Goal: Information Seeking & Learning: Learn about a topic

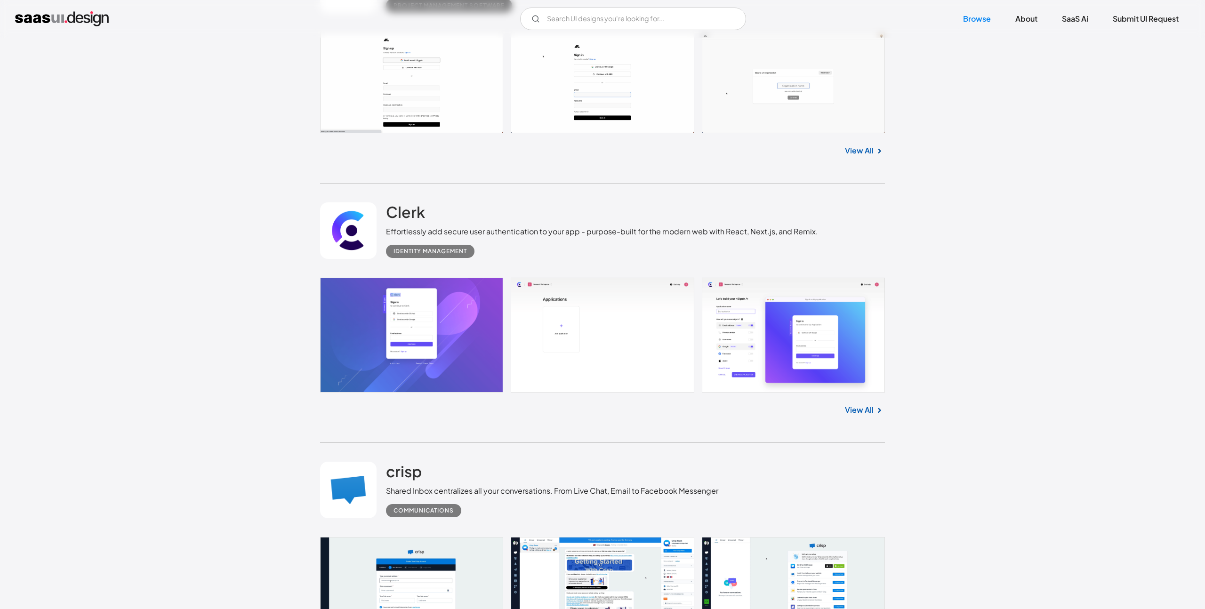
scroll to position [2095, 0]
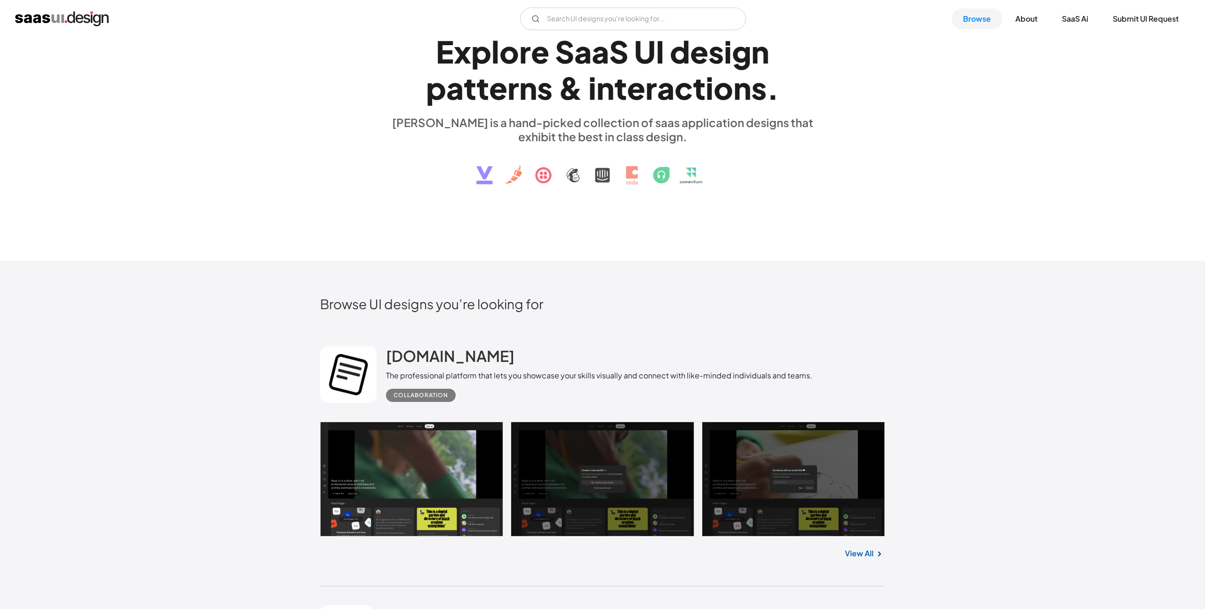
scroll to position [0, 0]
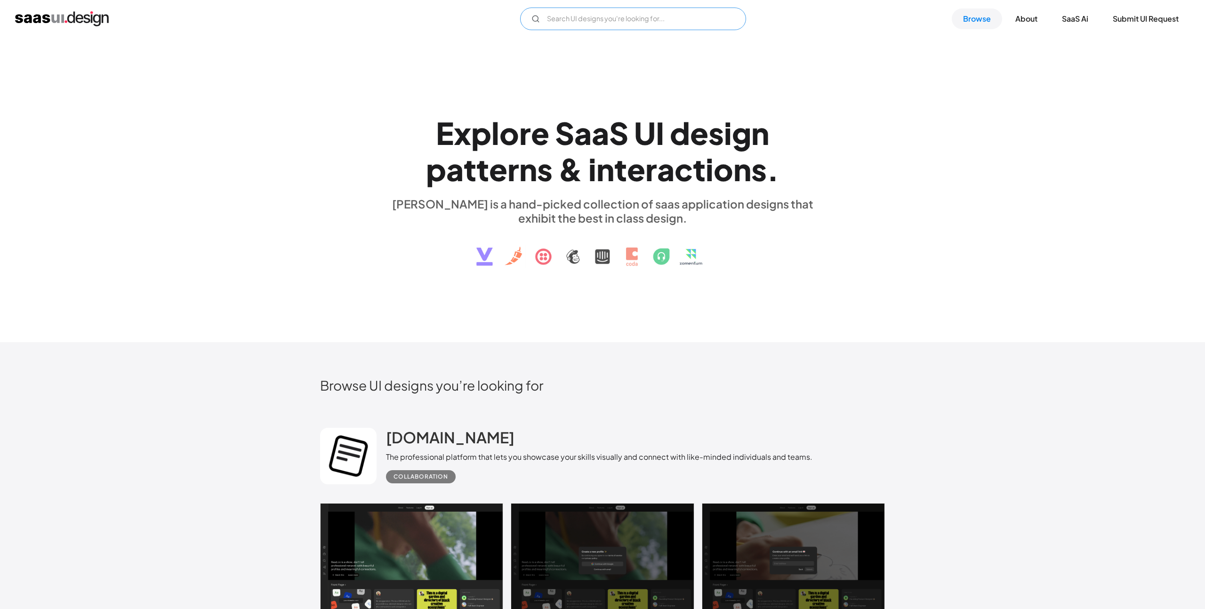
click at [620, 24] on input "Email Form" at bounding box center [633, 19] width 226 height 23
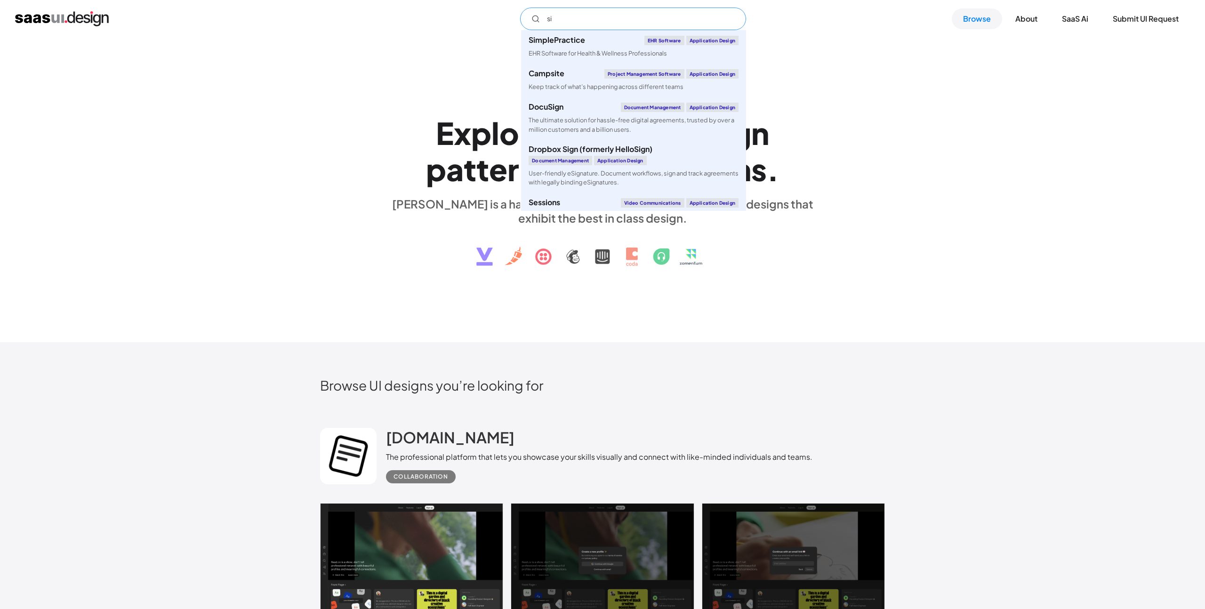
type input "s"
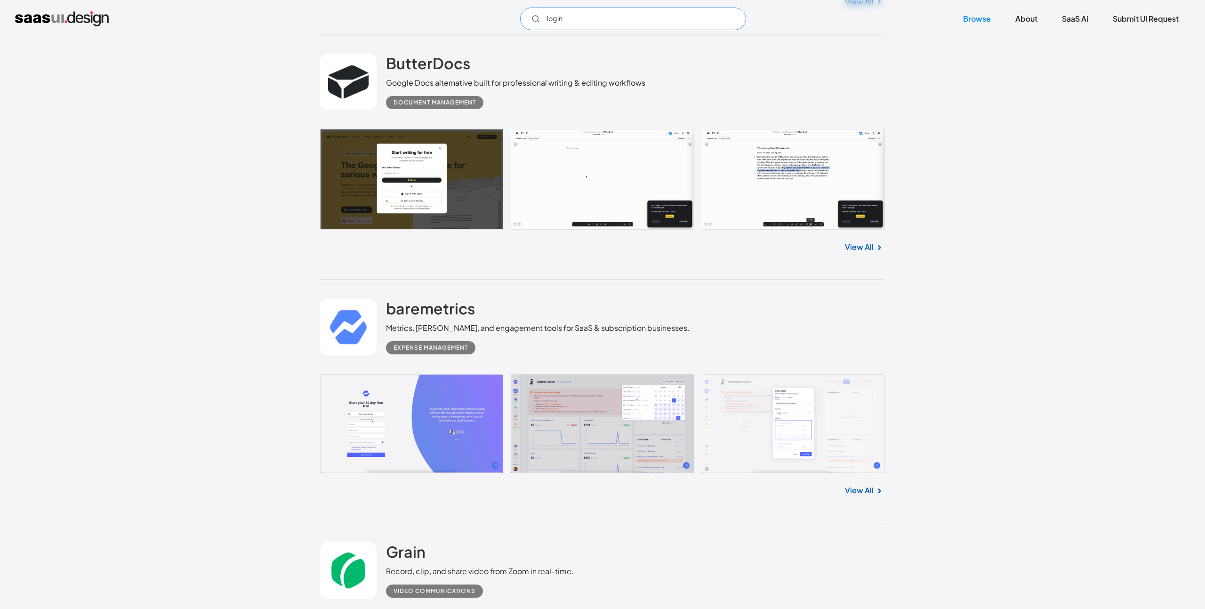
scroll to position [4211, 0]
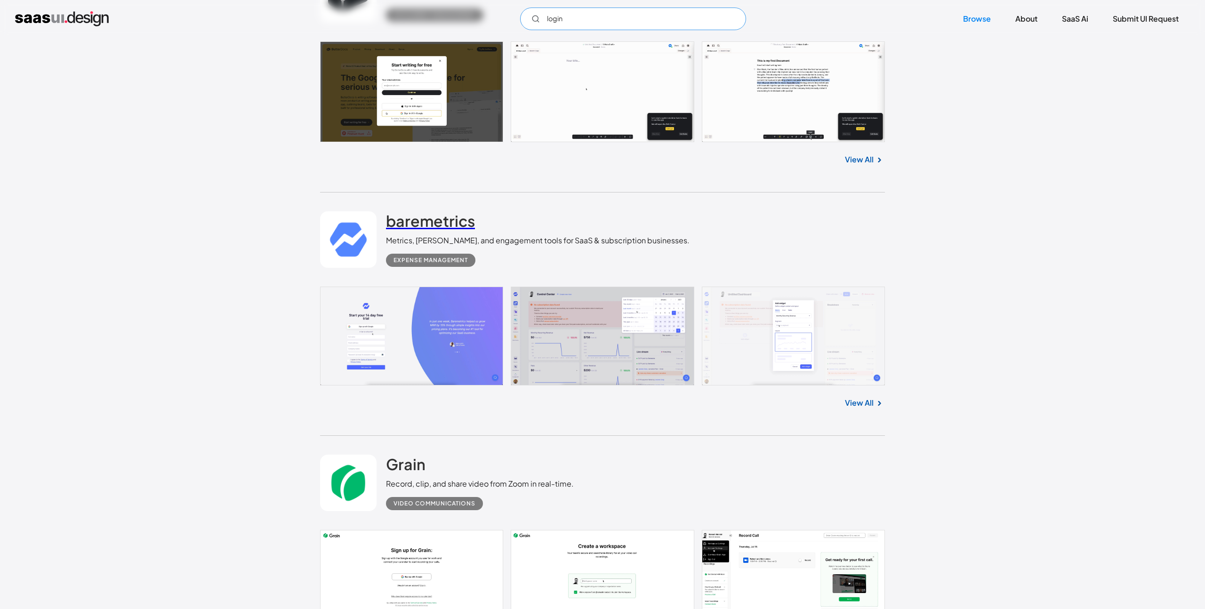
type input "login"
click at [416, 230] on h2 "baremetrics" at bounding box center [430, 220] width 89 height 19
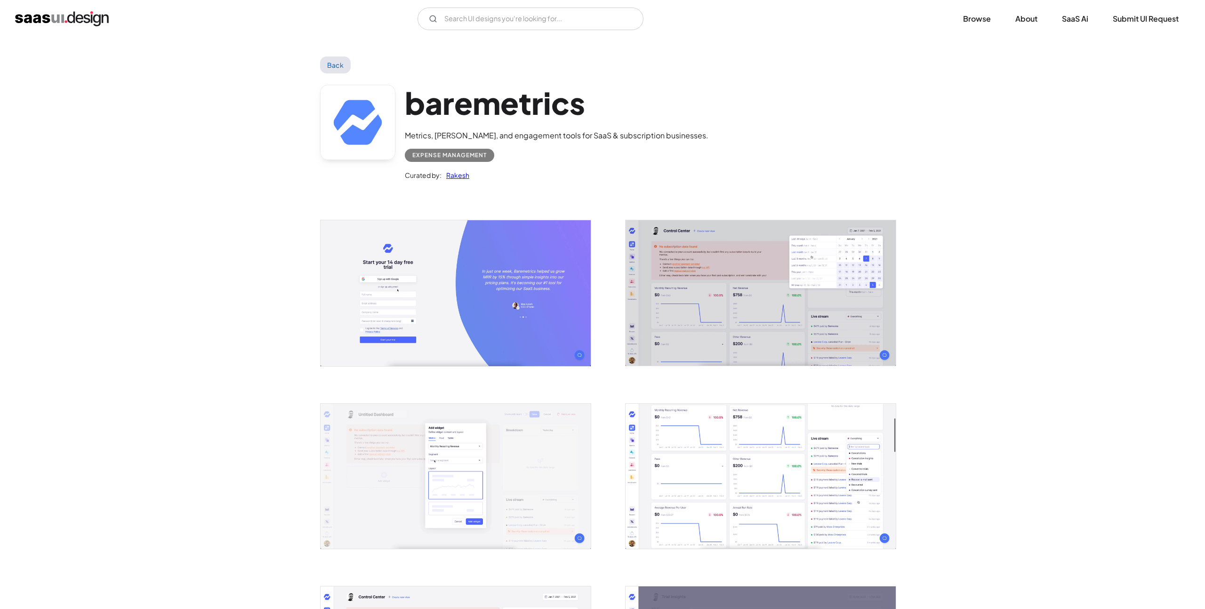
click at [518, 266] on img "open lightbox" at bounding box center [456, 292] width 270 height 145
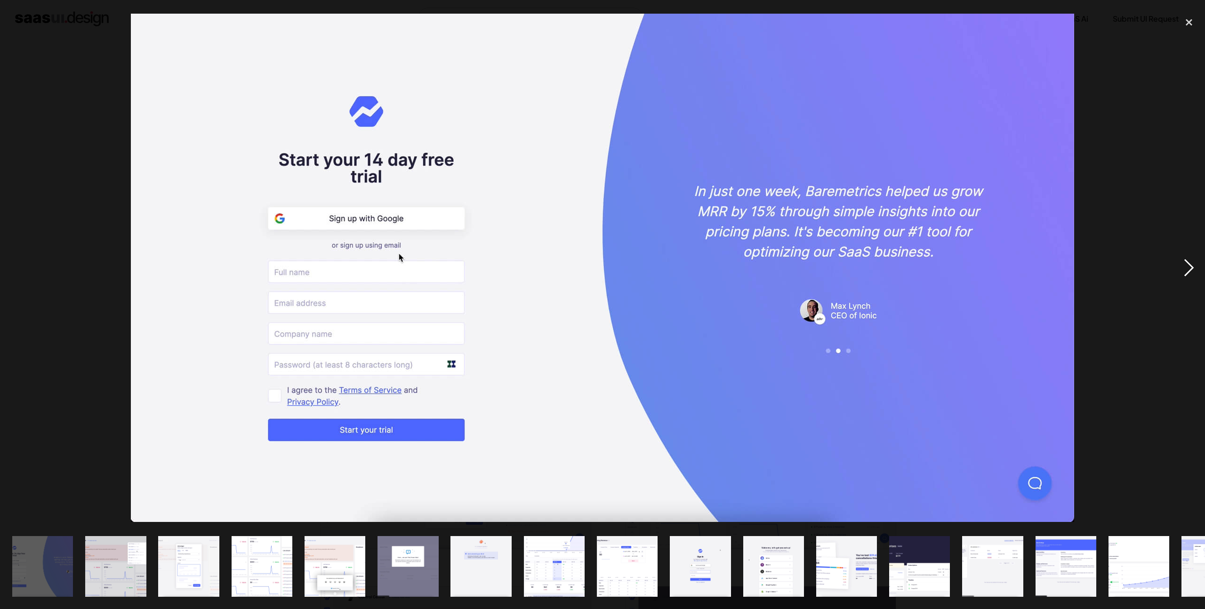
click at [1194, 267] on div "next image" at bounding box center [1189, 268] width 32 height 512
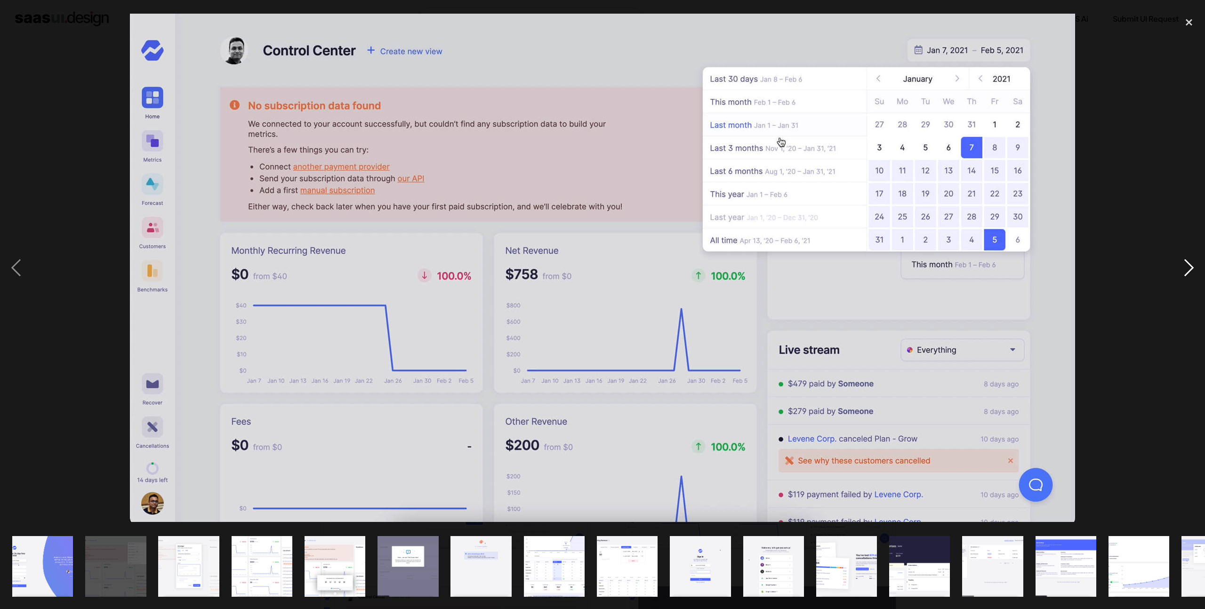
click at [1194, 267] on div "next image" at bounding box center [1189, 268] width 32 height 512
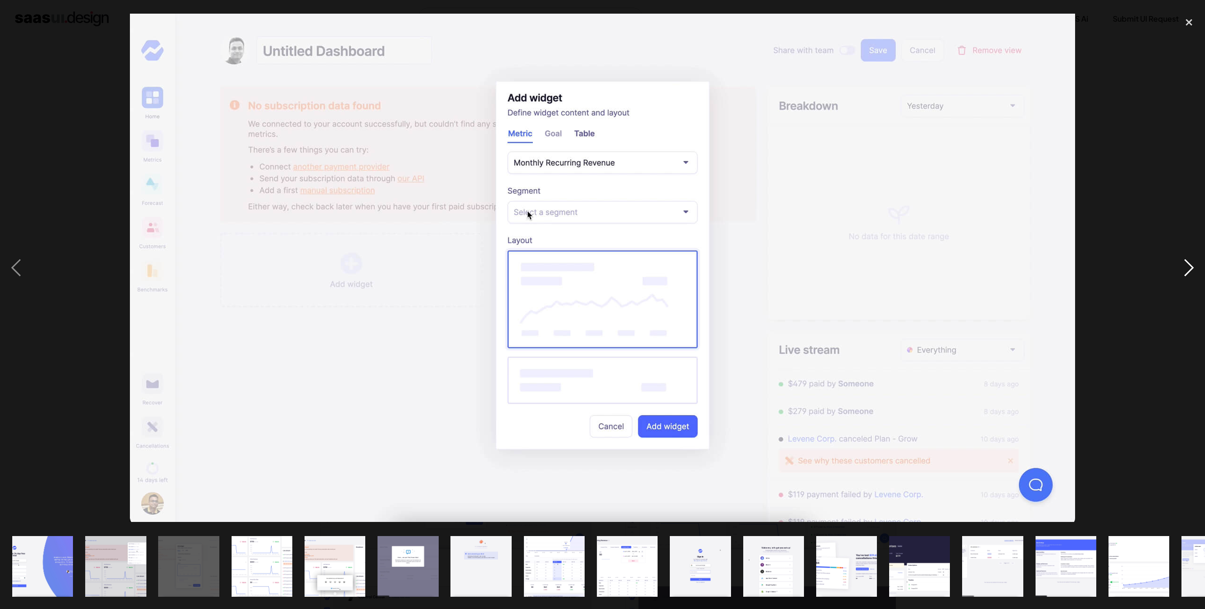
click at [1194, 267] on div "next image" at bounding box center [1189, 268] width 32 height 512
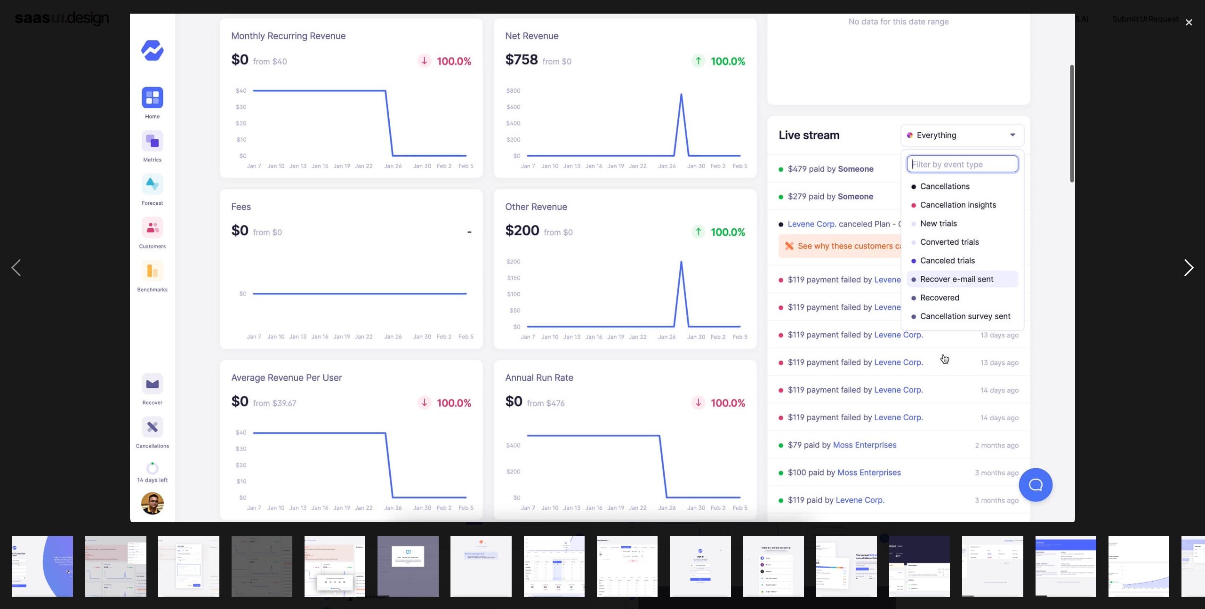
click at [1194, 267] on div "next image" at bounding box center [1189, 268] width 32 height 512
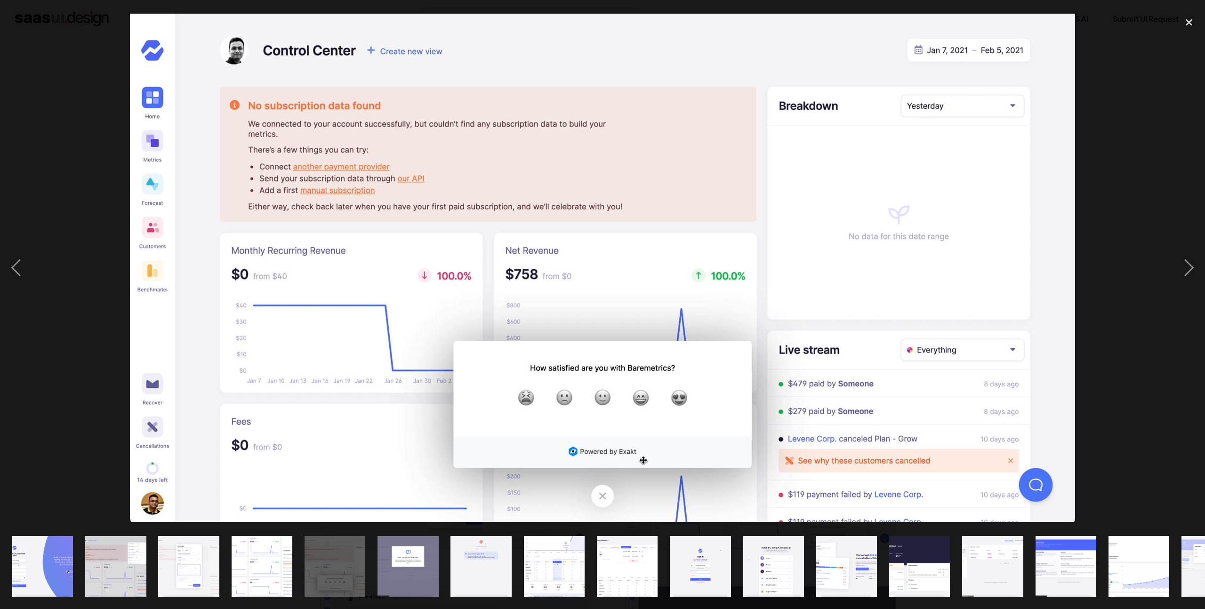
click at [561, 565] on img "show item 8 of 19" at bounding box center [554, 566] width 113 height 61
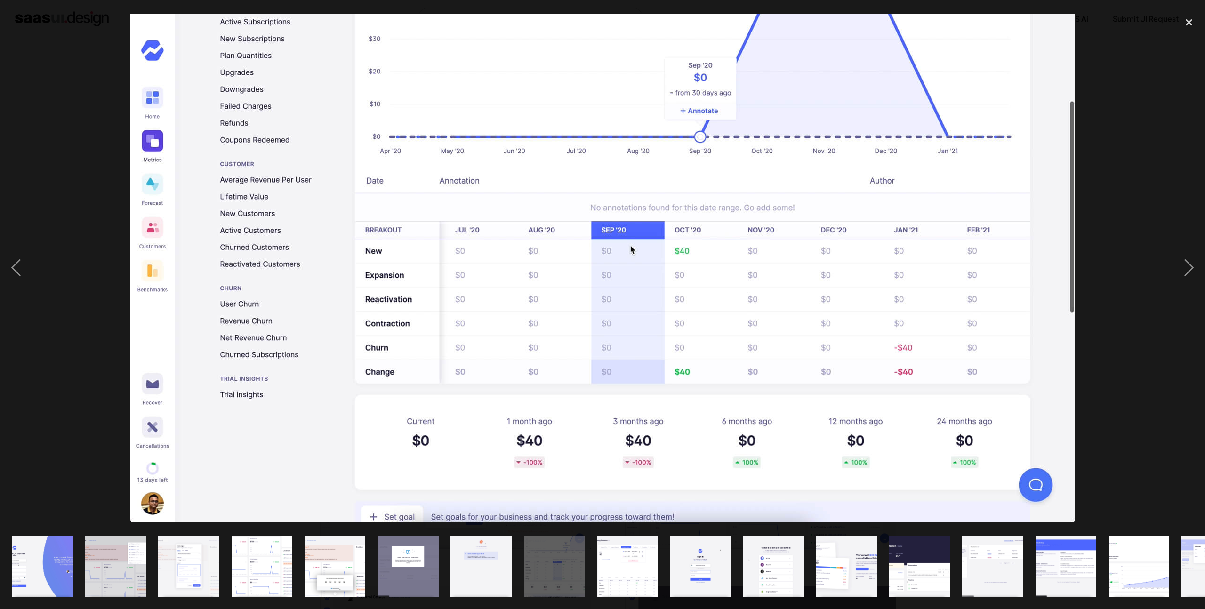
click at [619, 559] on img "show item 9 of 19" at bounding box center [627, 566] width 113 height 61
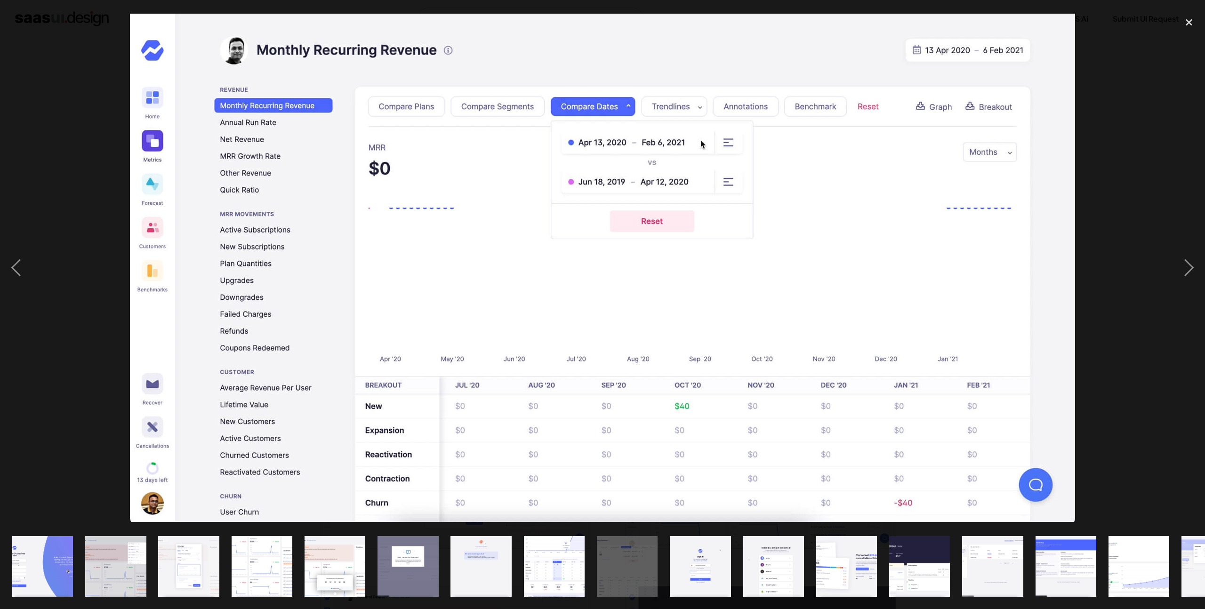
click at [704, 554] on img "show item 10 of 19" at bounding box center [700, 566] width 113 height 61
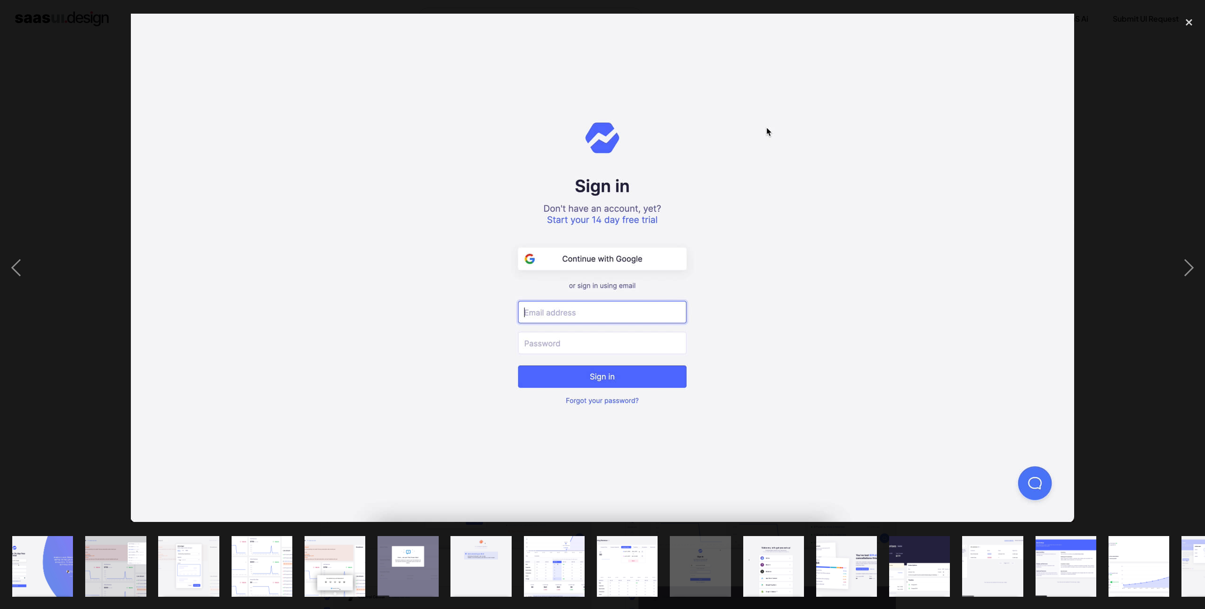
click at [759, 556] on img "show item 11 of 19" at bounding box center [773, 566] width 113 height 61
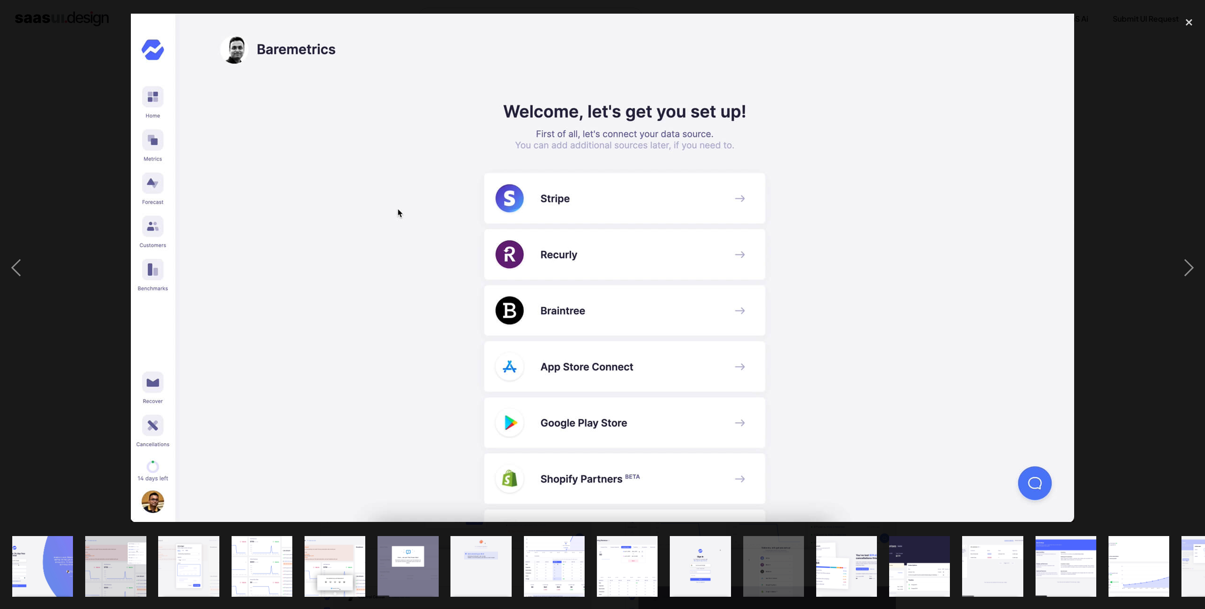
click at [849, 558] on img "show item 12 of 19" at bounding box center [846, 566] width 113 height 61
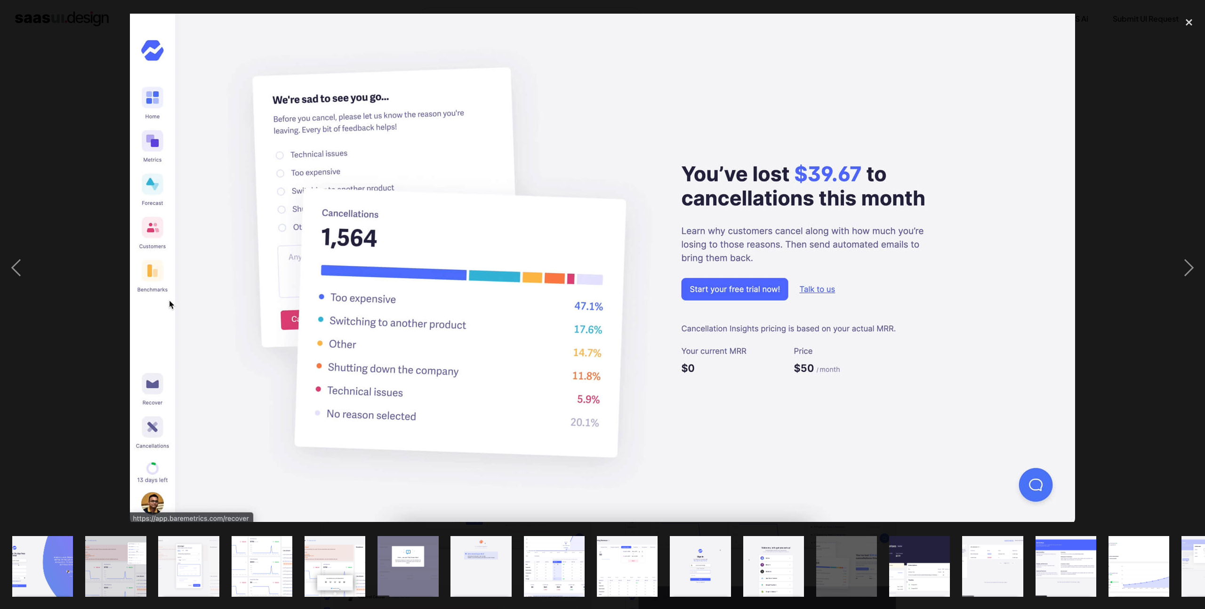
click at [959, 566] on div "show item 14 of 19" at bounding box center [992, 566] width 73 height 85
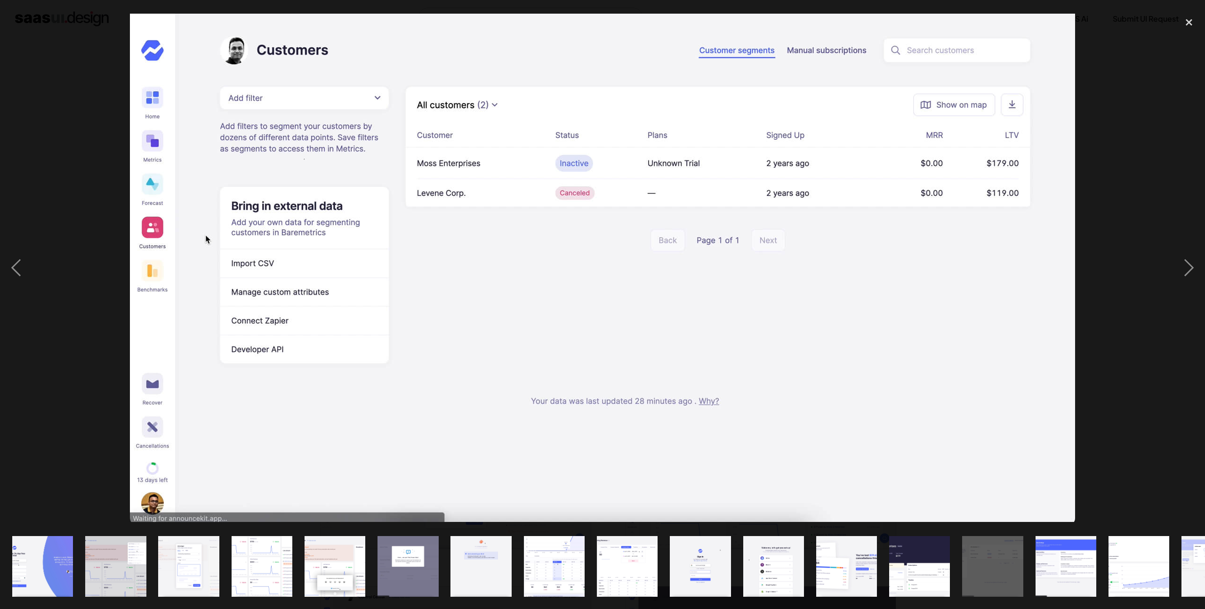
click at [918, 571] on img "show item 13 of 19" at bounding box center [919, 566] width 113 height 61
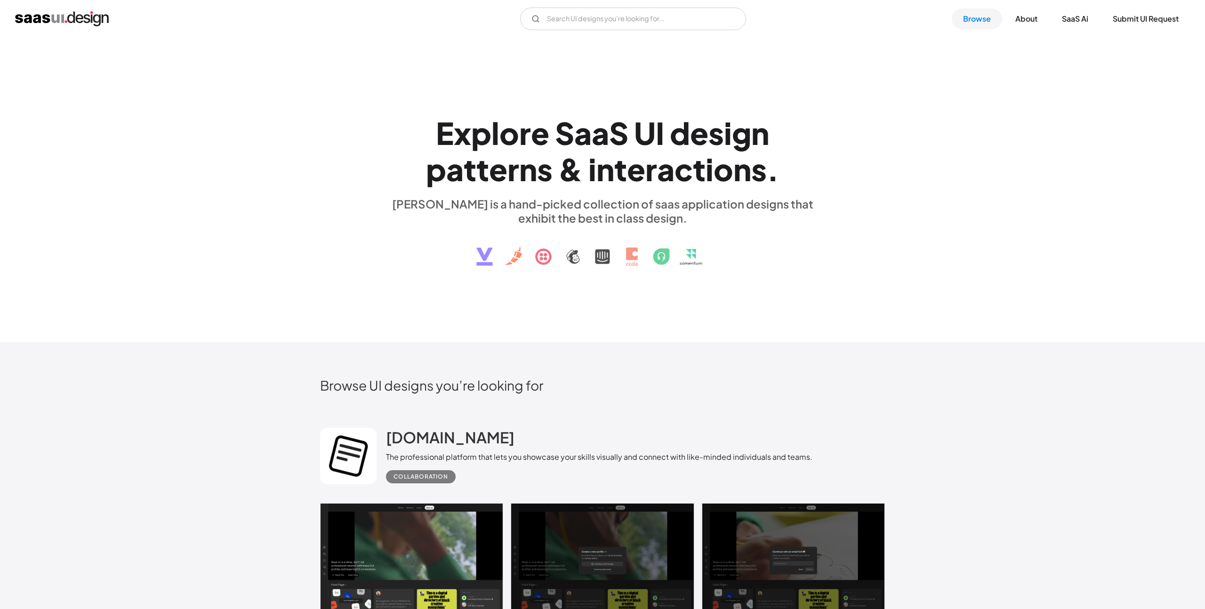
click at [842, 251] on div "E x p l o r e S a a S U I d e s i g n p a t t e r n s & i n t e r a c t i o n s…" at bounding box center [602, 189] width 565 height 169
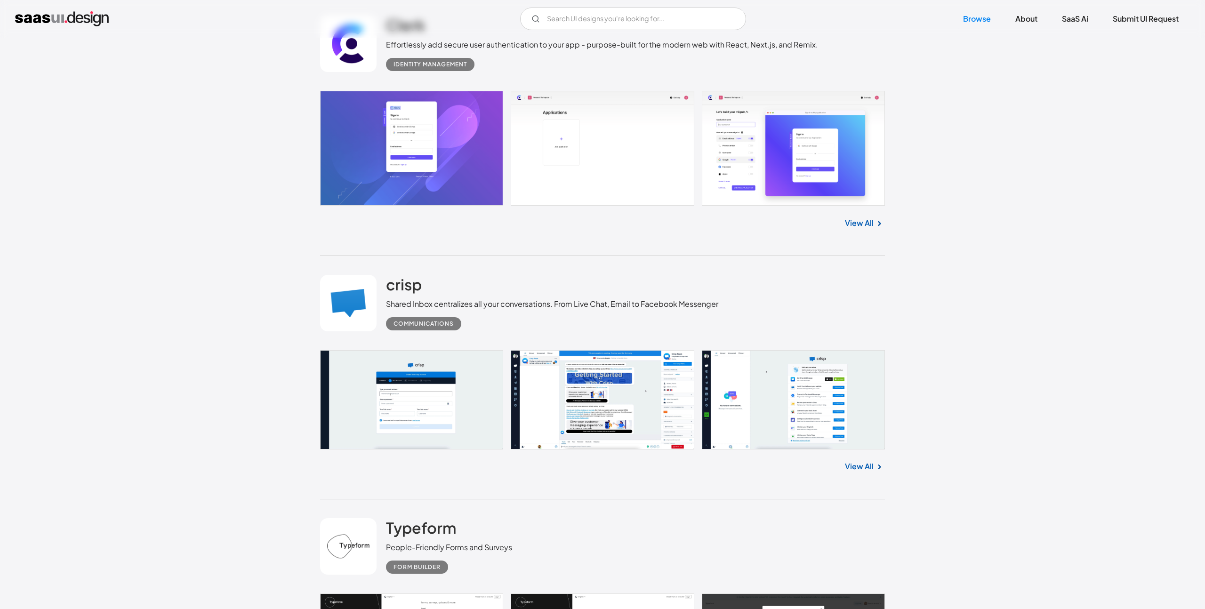
scroll to position [1852, 0]
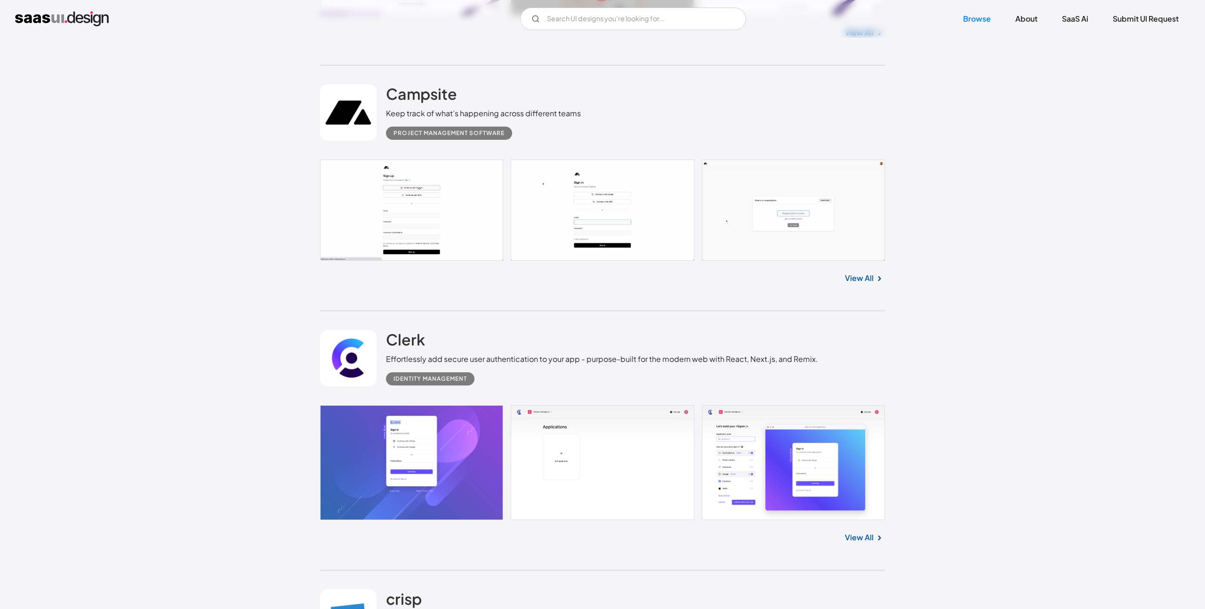
click at [457, 450] on link at bounding box center [602, 462] width 565 height 115
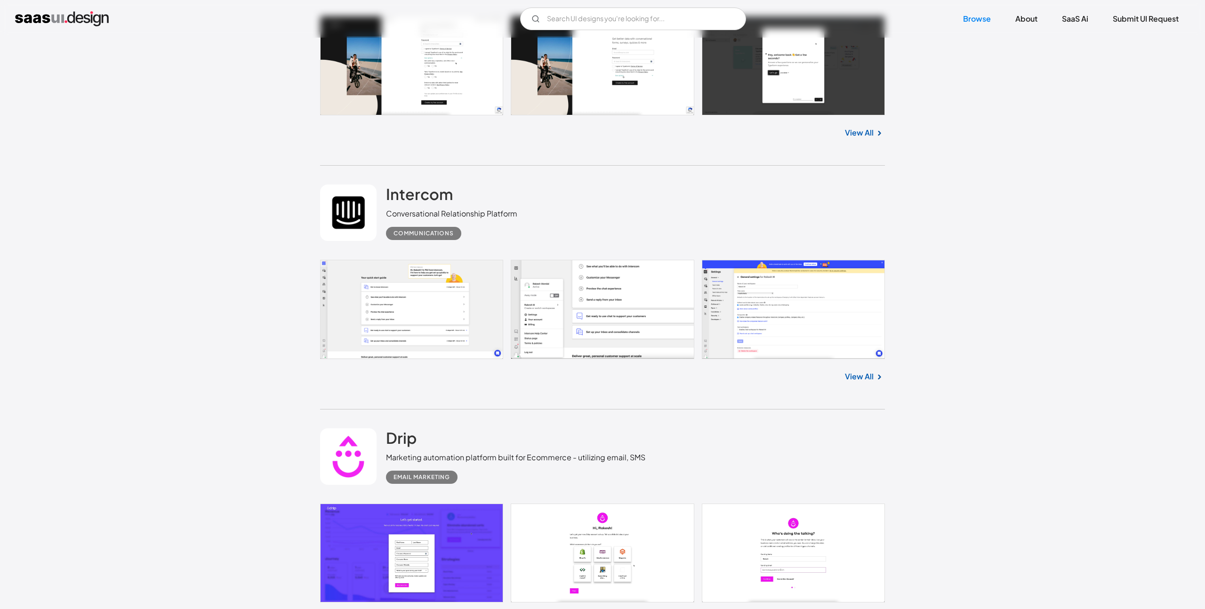
scroll to position [2640, 0]
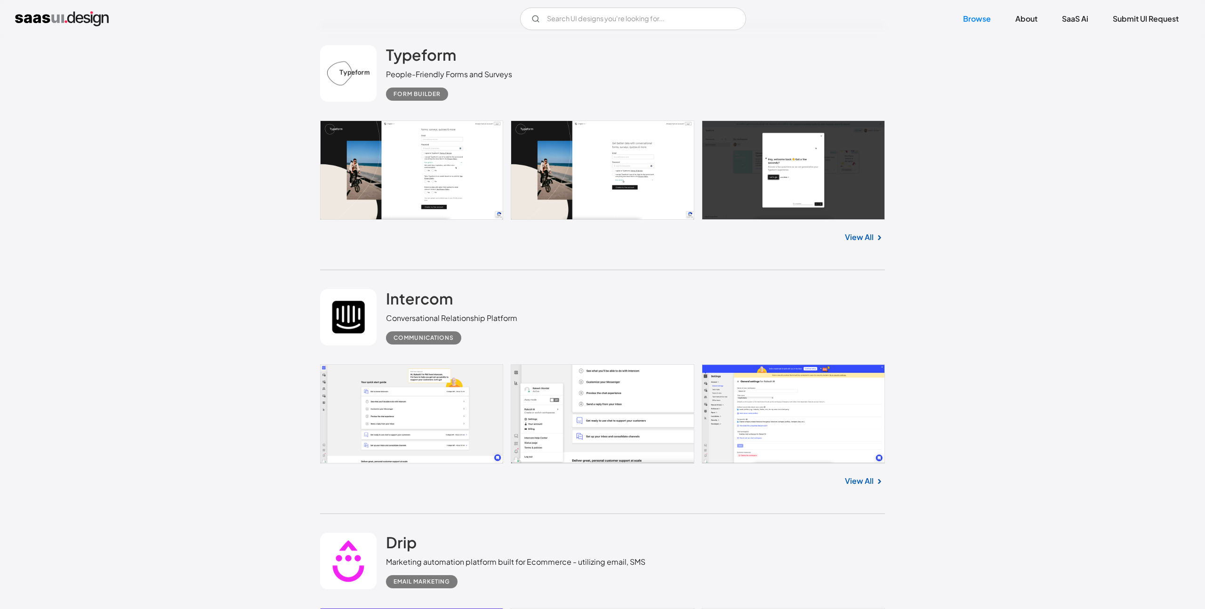
click at [457, 174] on link at bounding box center [602, 170] width 565 height 99
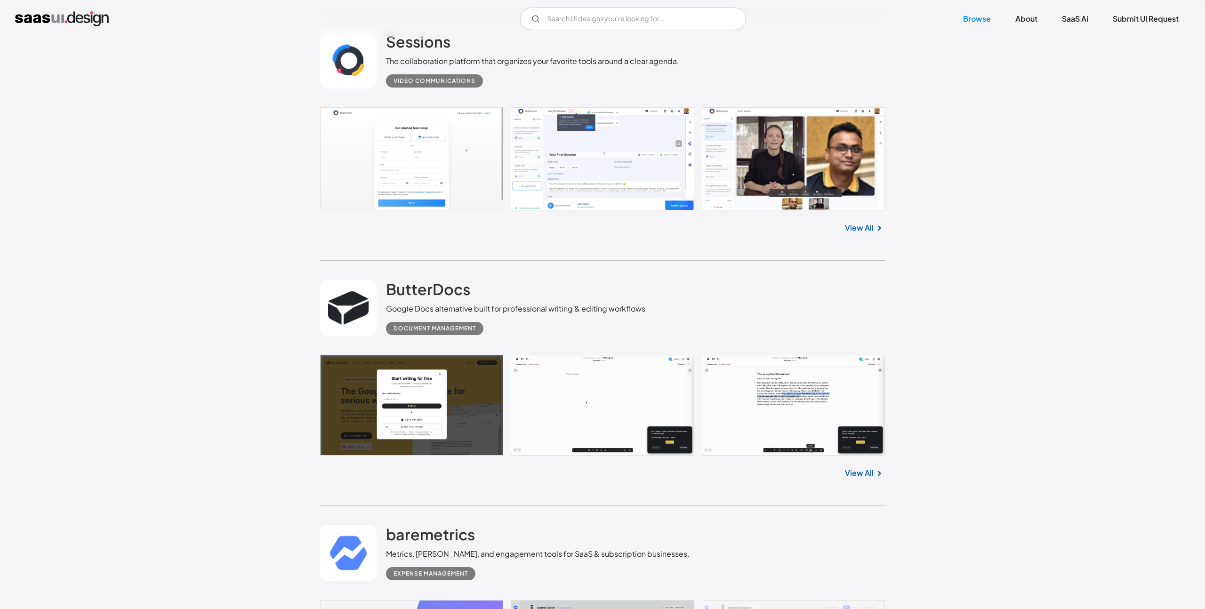
scroll to position [4323, 0]
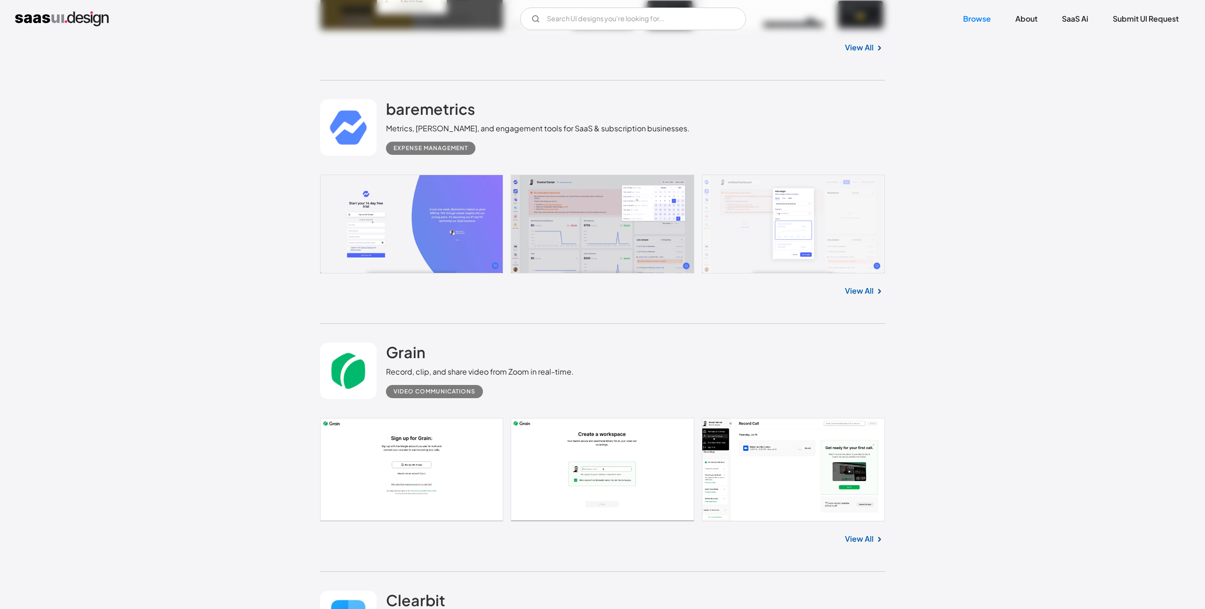
click at [422, 241] on link at bounding box center [602, 224] width 565 height 99
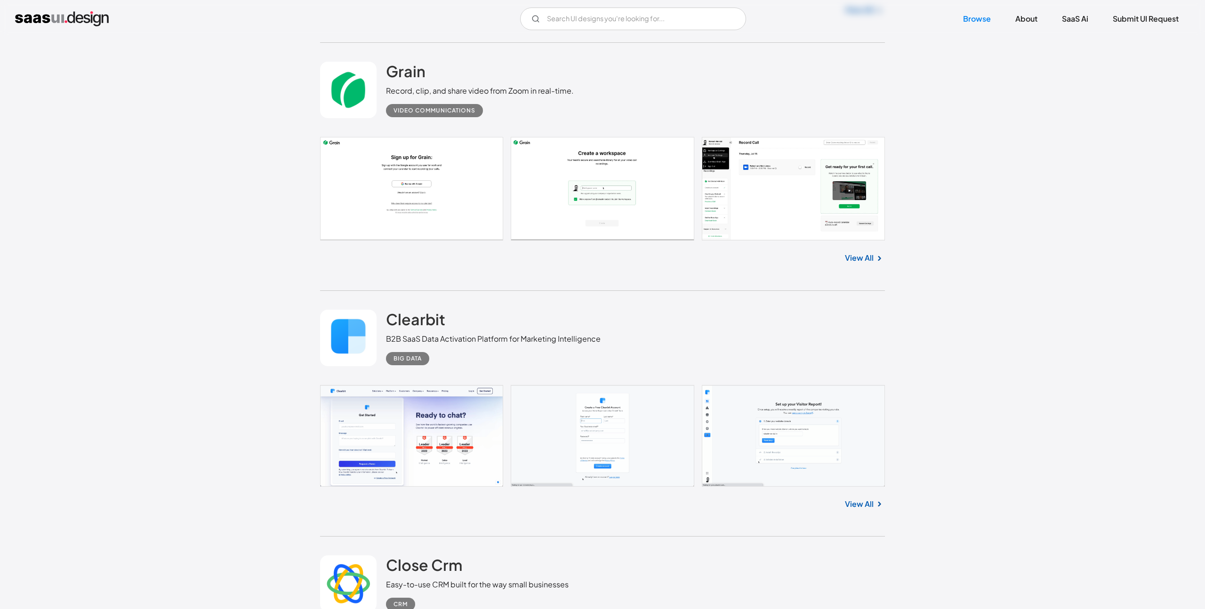
scroll to position [4696, 0]
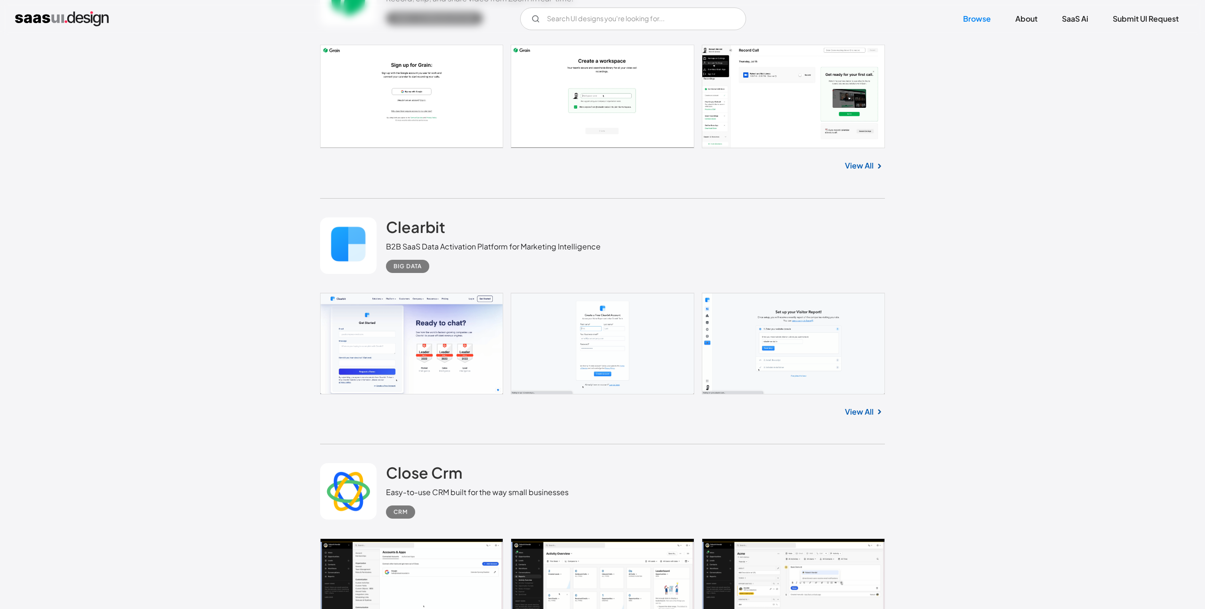
click at [871, 417] on link "View All" at bounding box center [859, 411] width 29 height 11
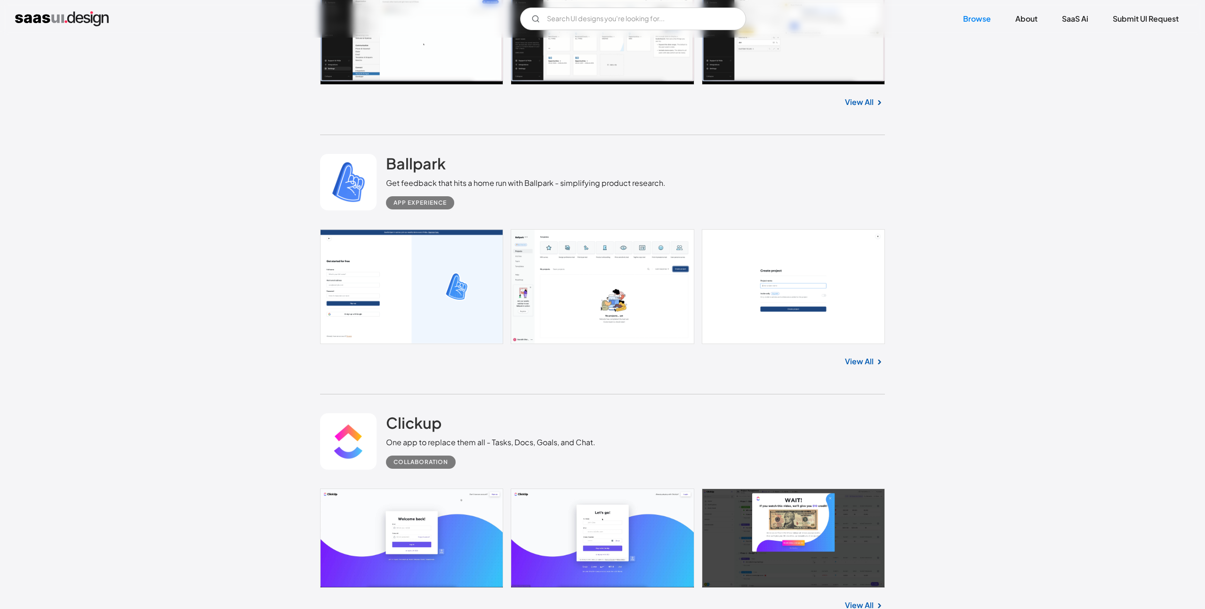
scroll to position [5399, 0]
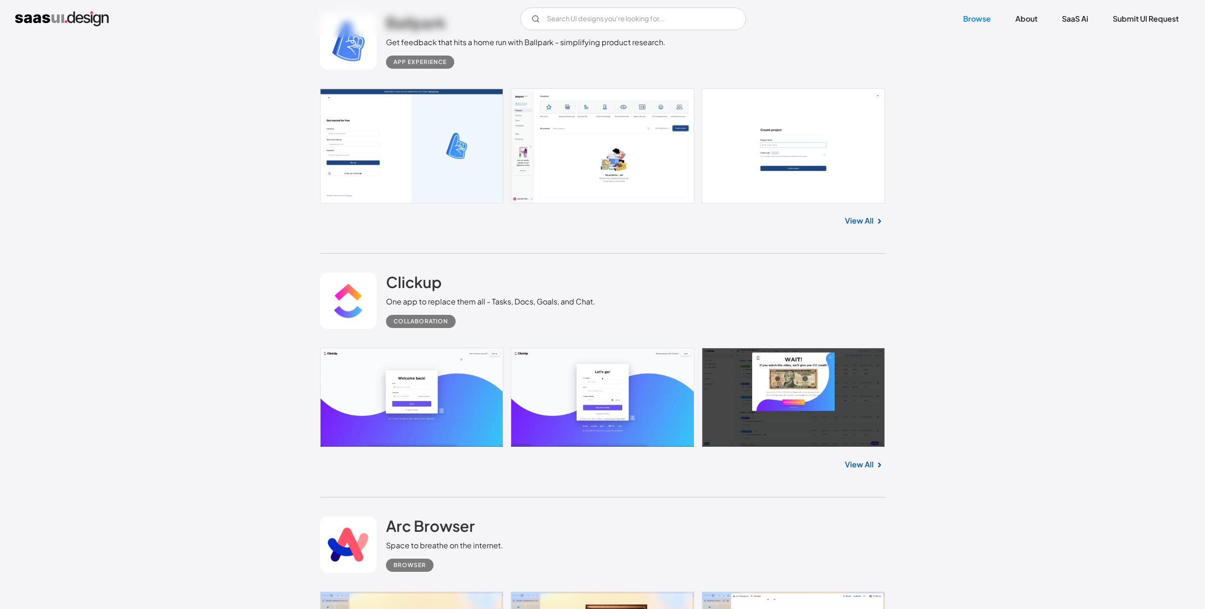
click at [444, 414] on link at bounding box center [602, 397] width 565 height 99
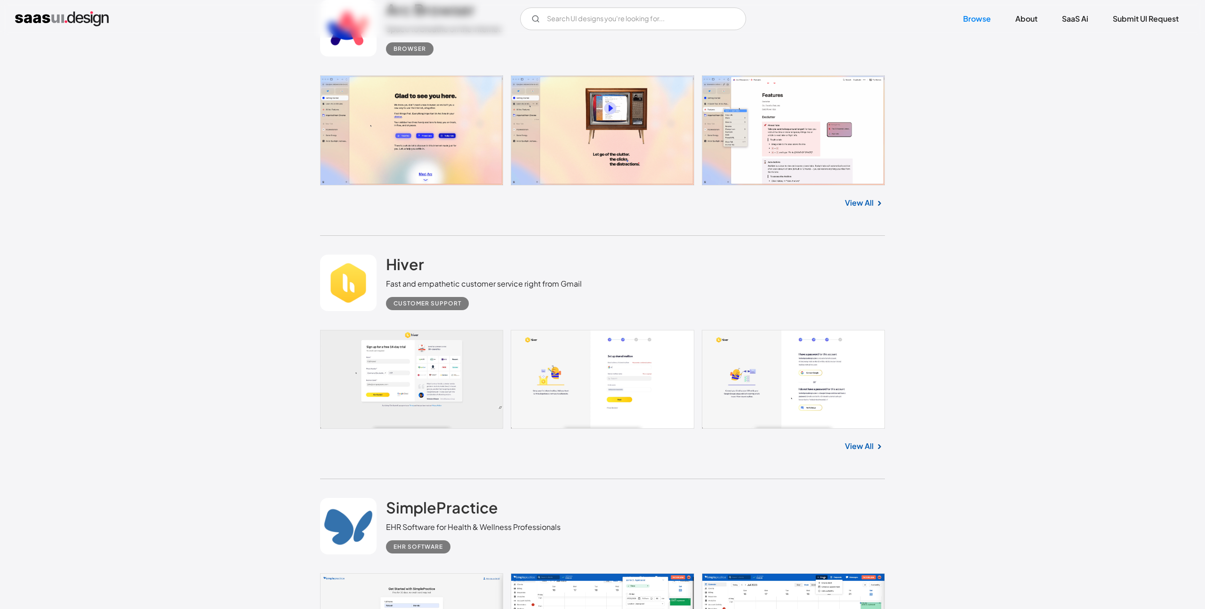
scroll to position [6022, 0]
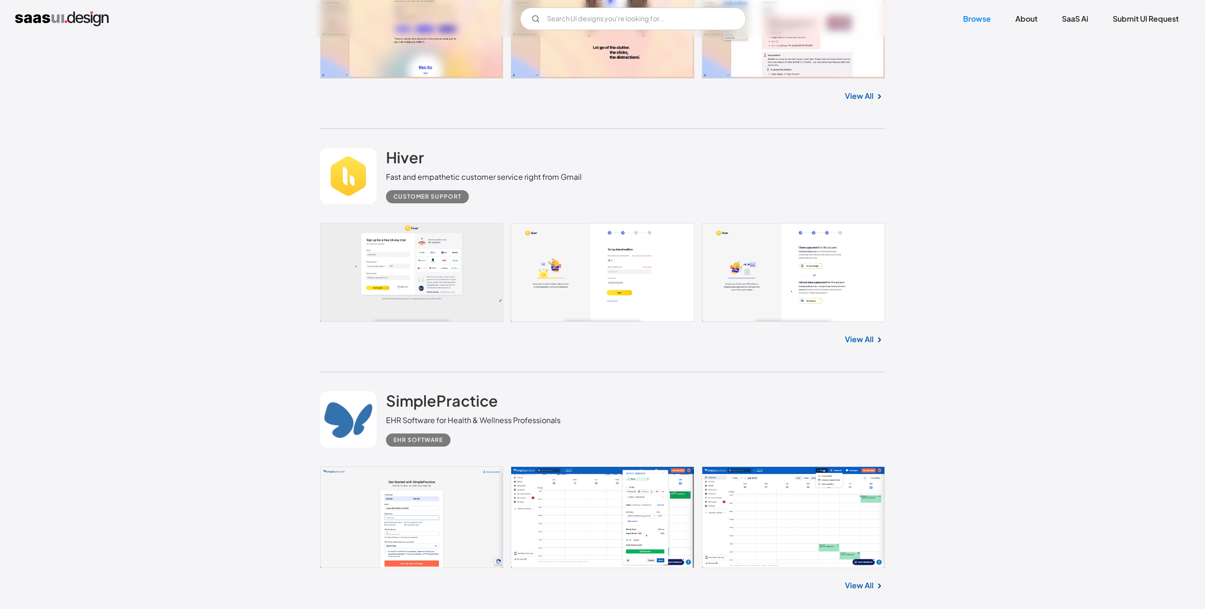
click at [402, 286] on link at bounding box center [602, 272] width 565 height 99
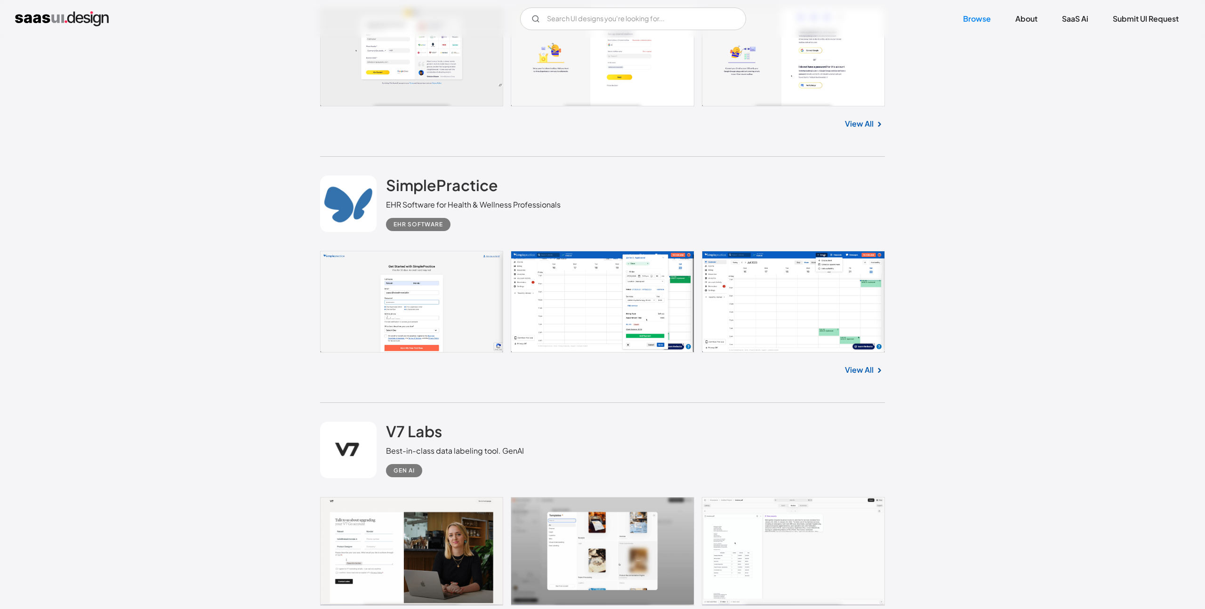
scroll to position [6541, 0]
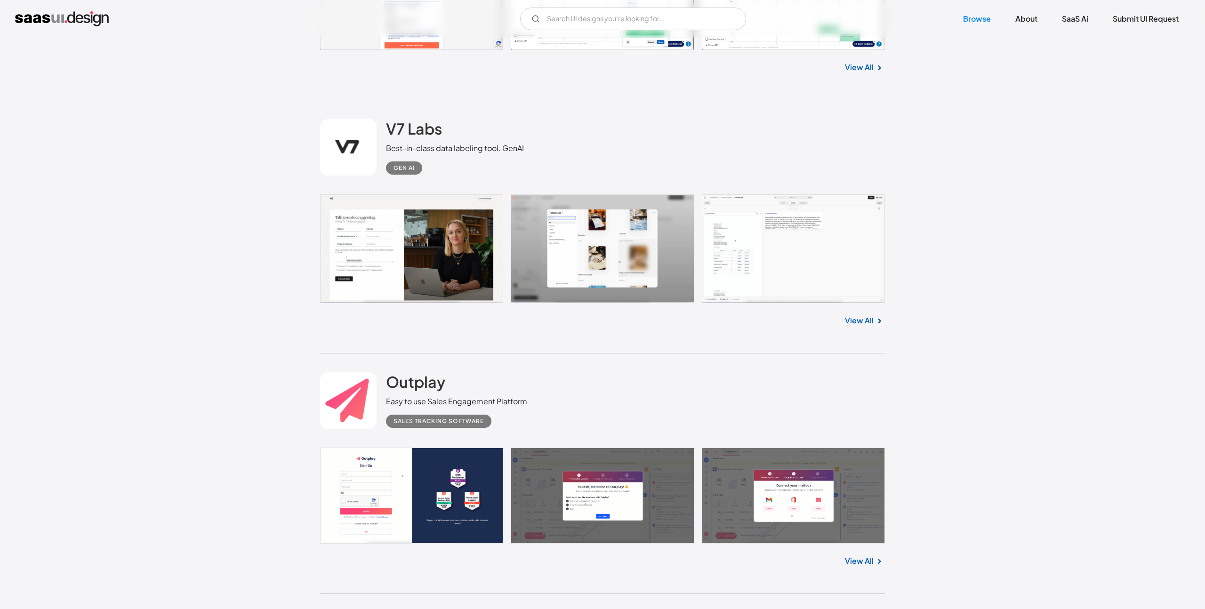
click at [419, 259] on link at bounding box center [602, 248] width 565 height 109
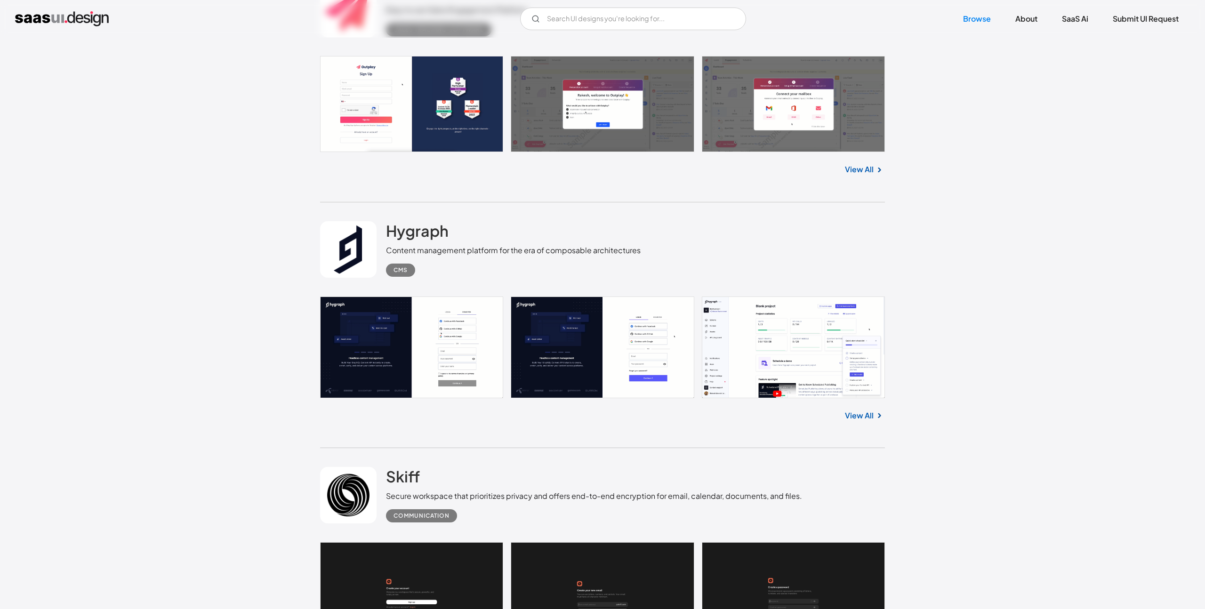
scroll to position [6935, 0]
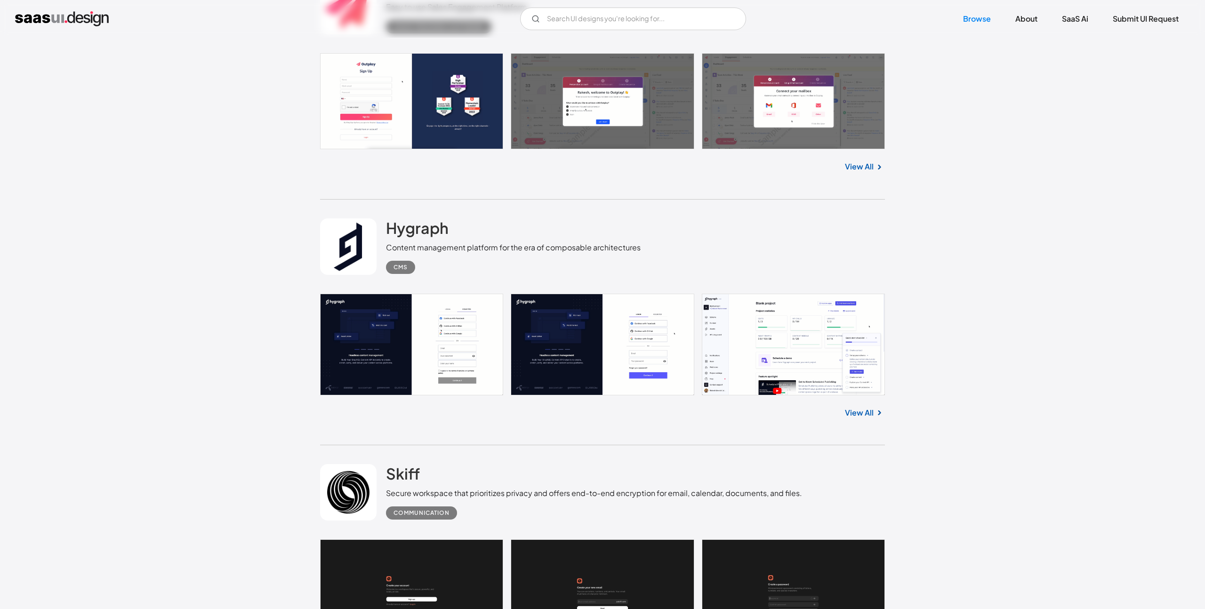
click at [602, 372] on link at bounding box center [602, 345] width 565 height 102
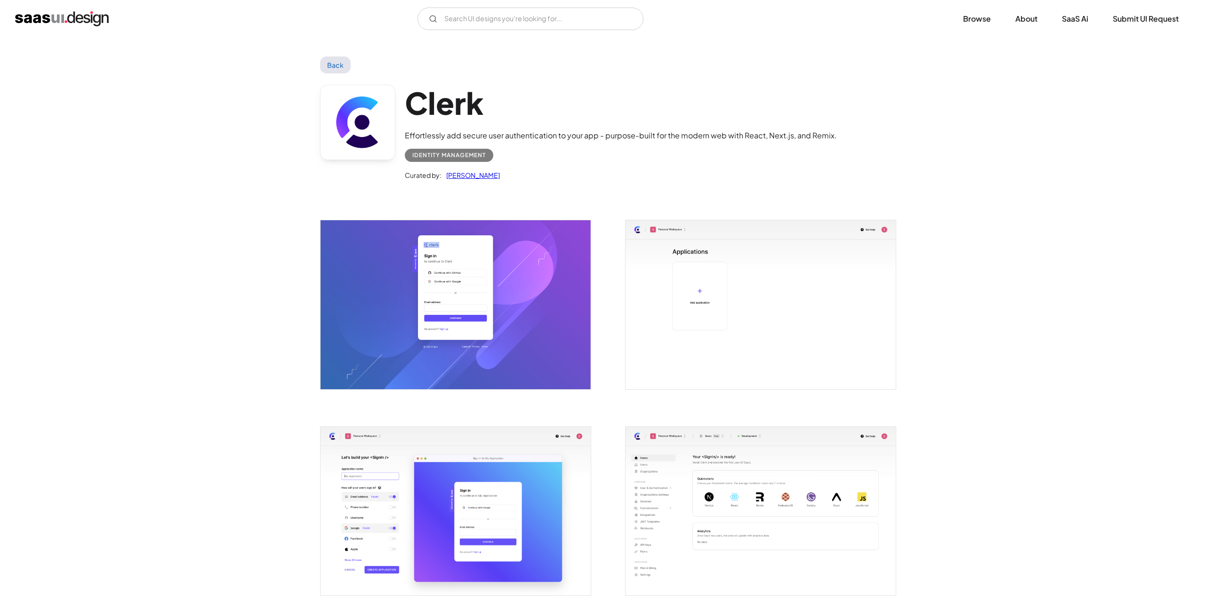
click at [560, 358] on img "open lightbox" at bounding box center [456, 304] width 270 height 169
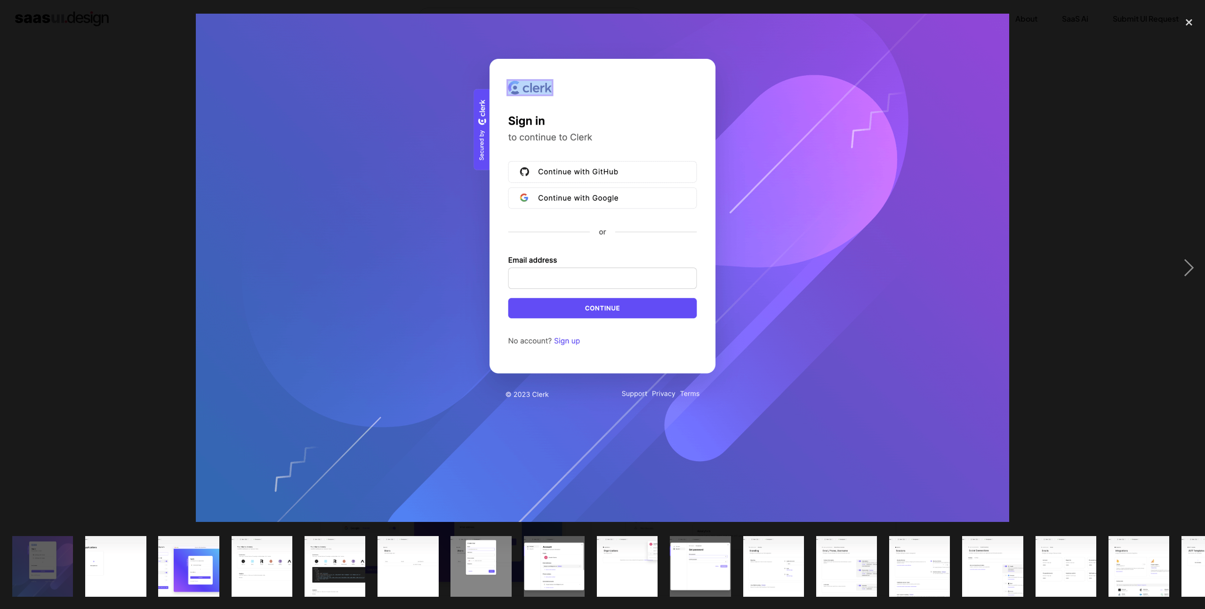
click at [1064, 278] on div at bounding box center [602, 268] width 1205 height 512
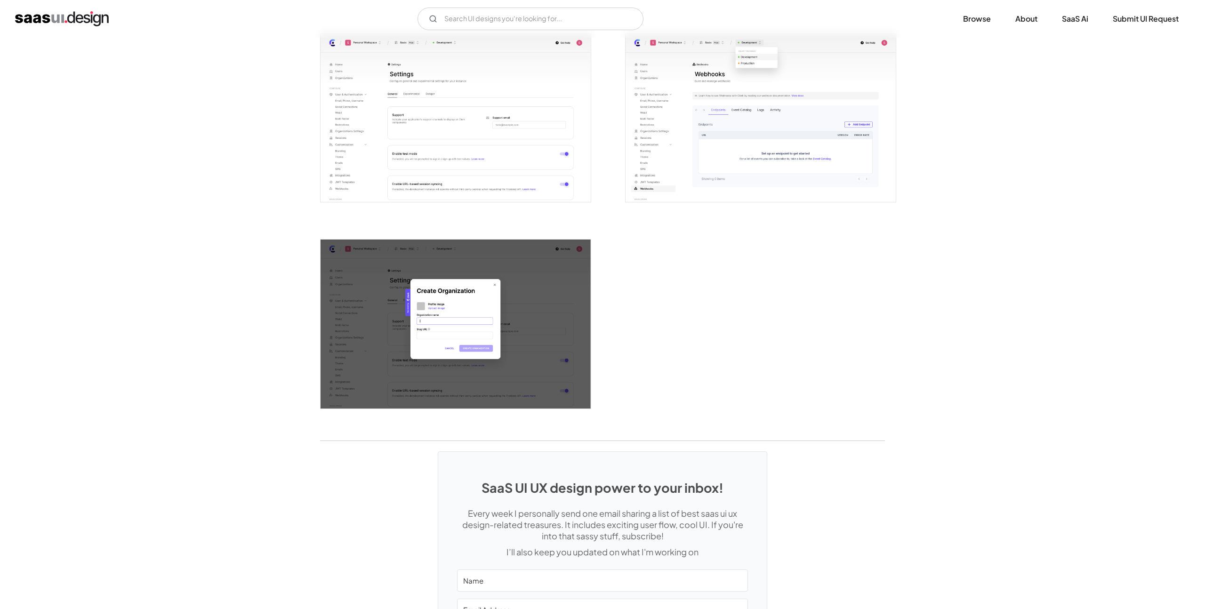
scroll to position [2391, 0]
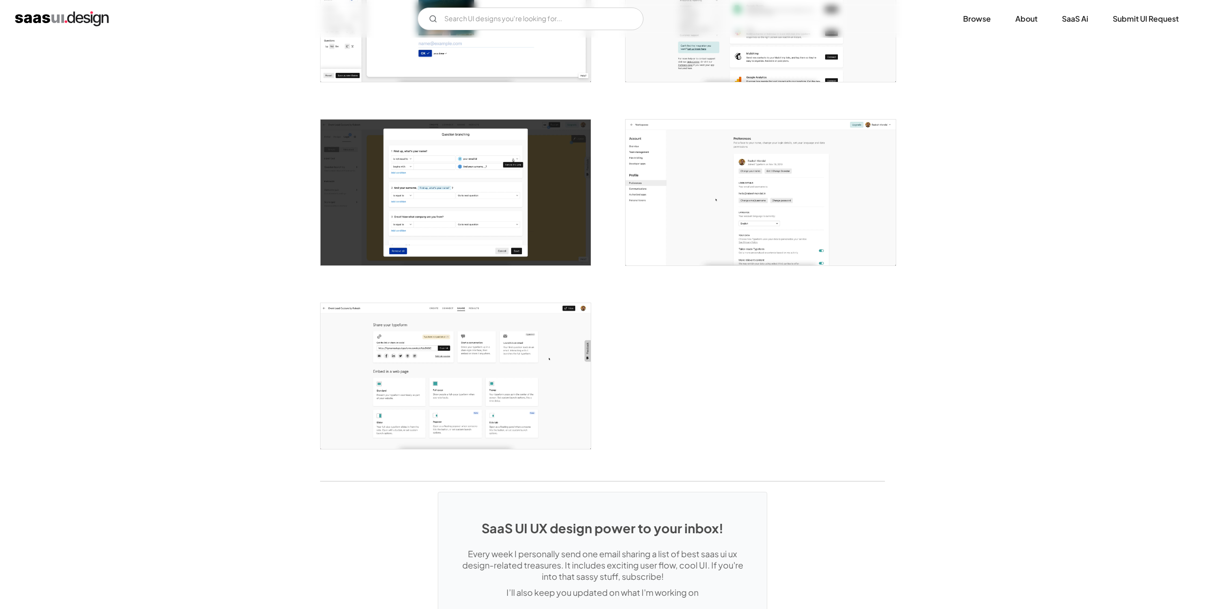
scroll to position [2299, 0]
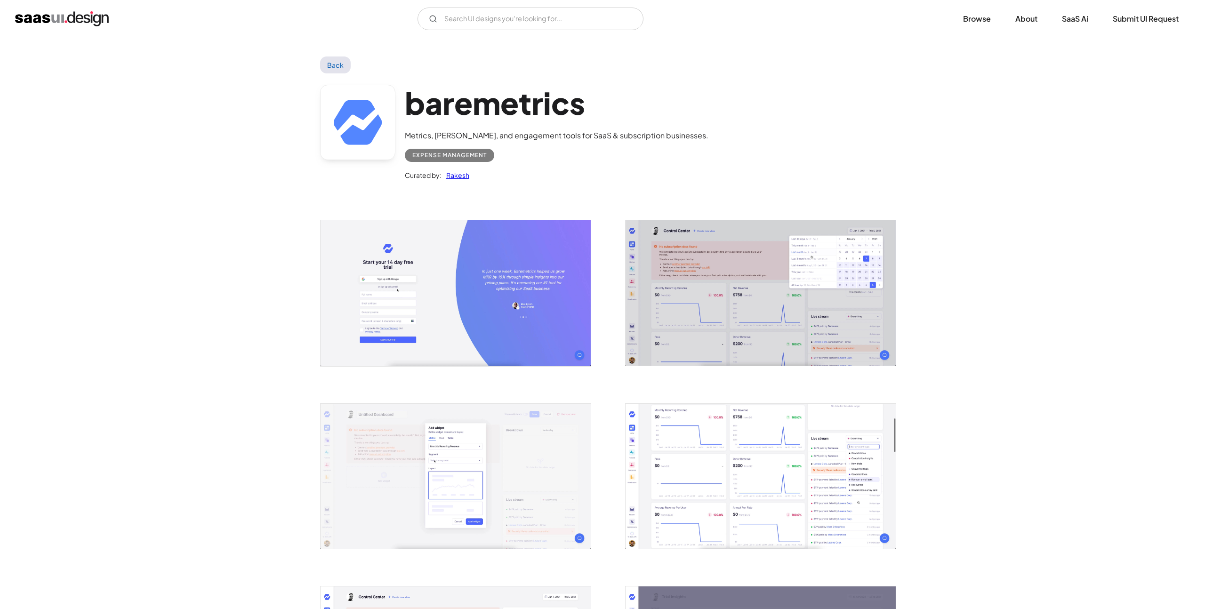
click at [529, 289] on img "open lightbox" at bounding box center [456, 292] width 270 height 145
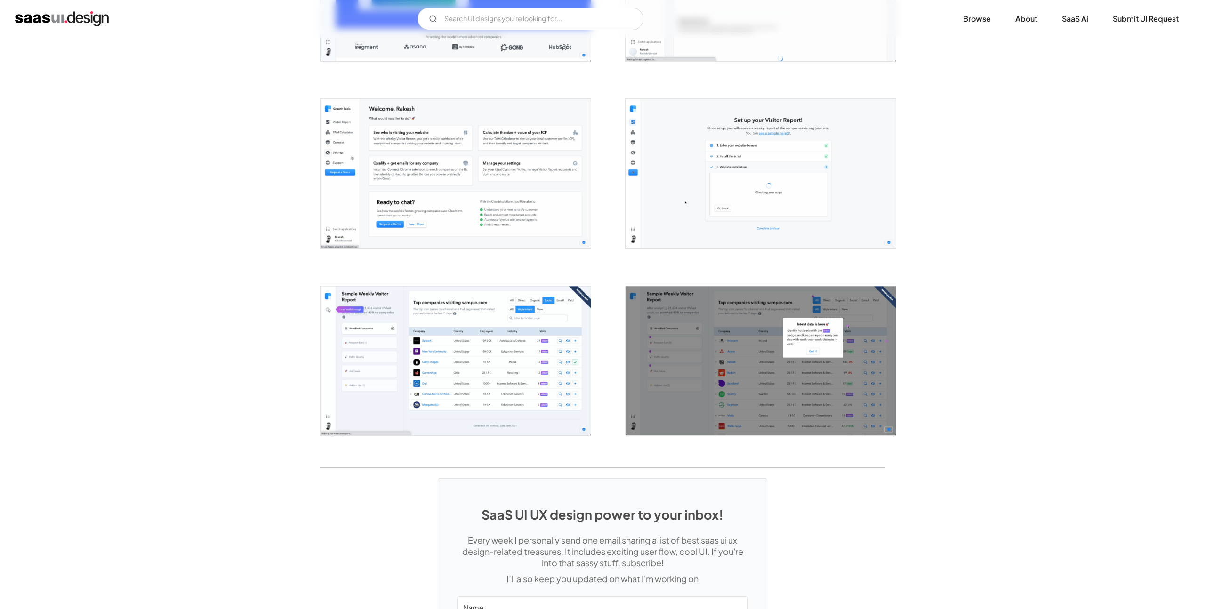
scroll to position [1597, 0]
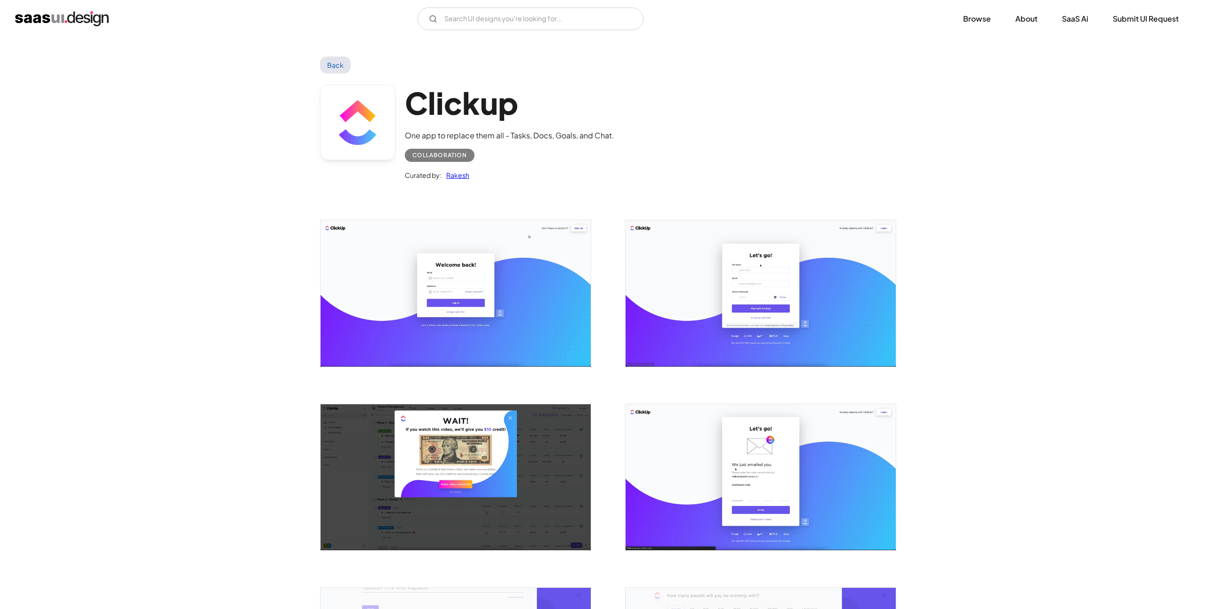
click at [465, 287] on img "open lightbox" at bounding box center [456, 293] width 270 height 146
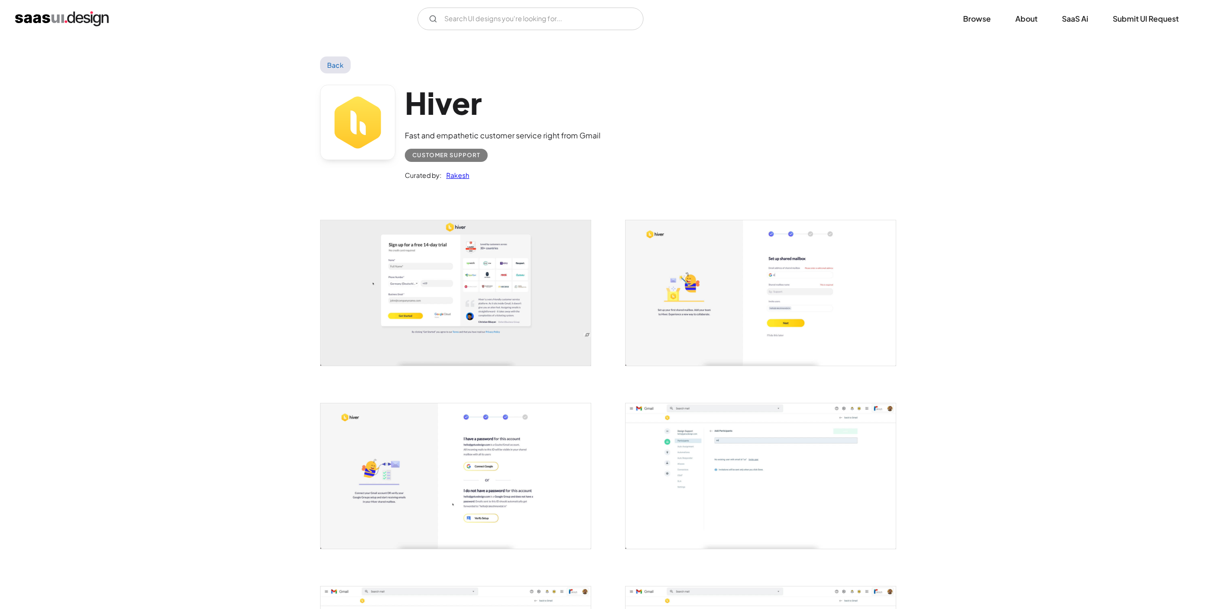
click at [341, 115] on link at bounding box center [357, 122] width 75 height 75
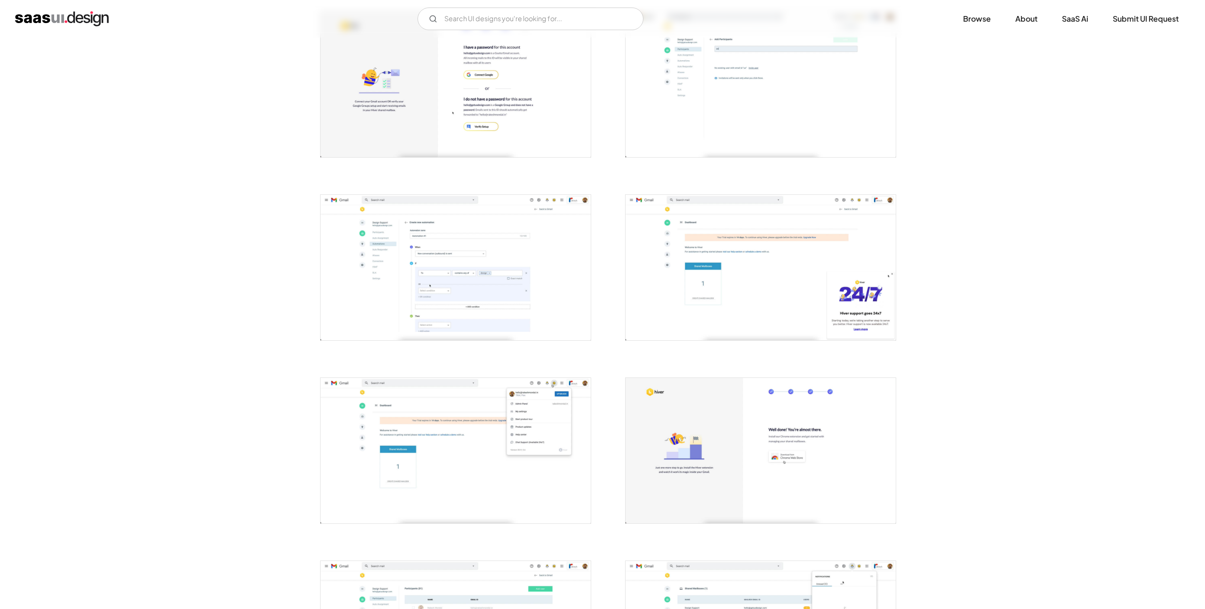
scroll to position [533, 0]
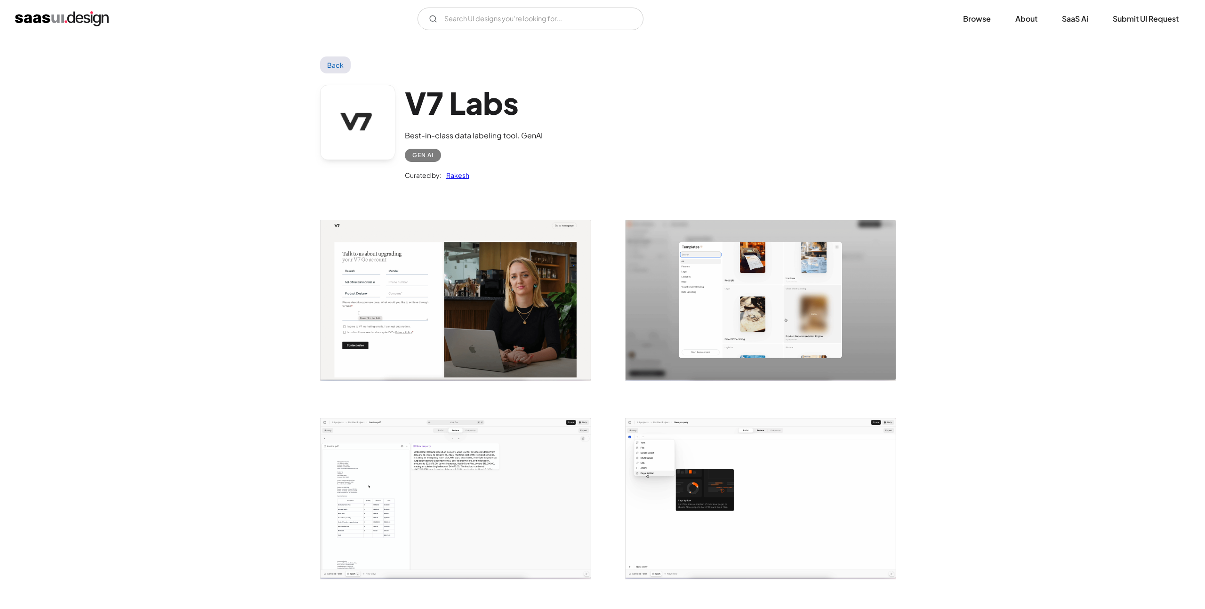
click at [335, 124] on link at bounding box center [357, 122] width 75 height 75
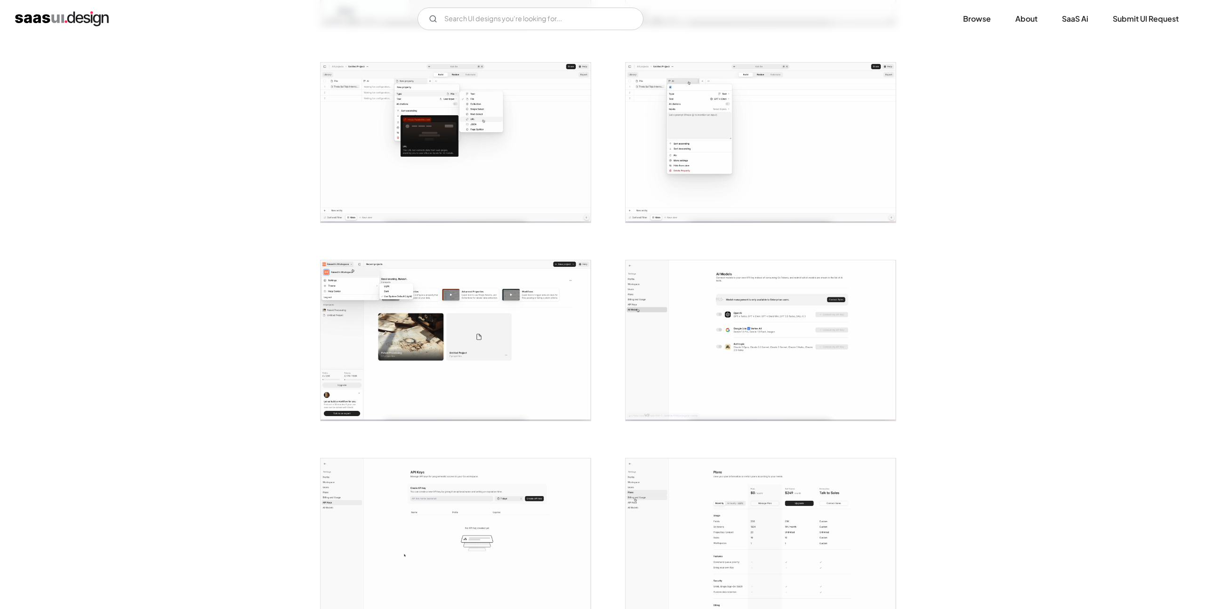
scroll to position [555, 0]
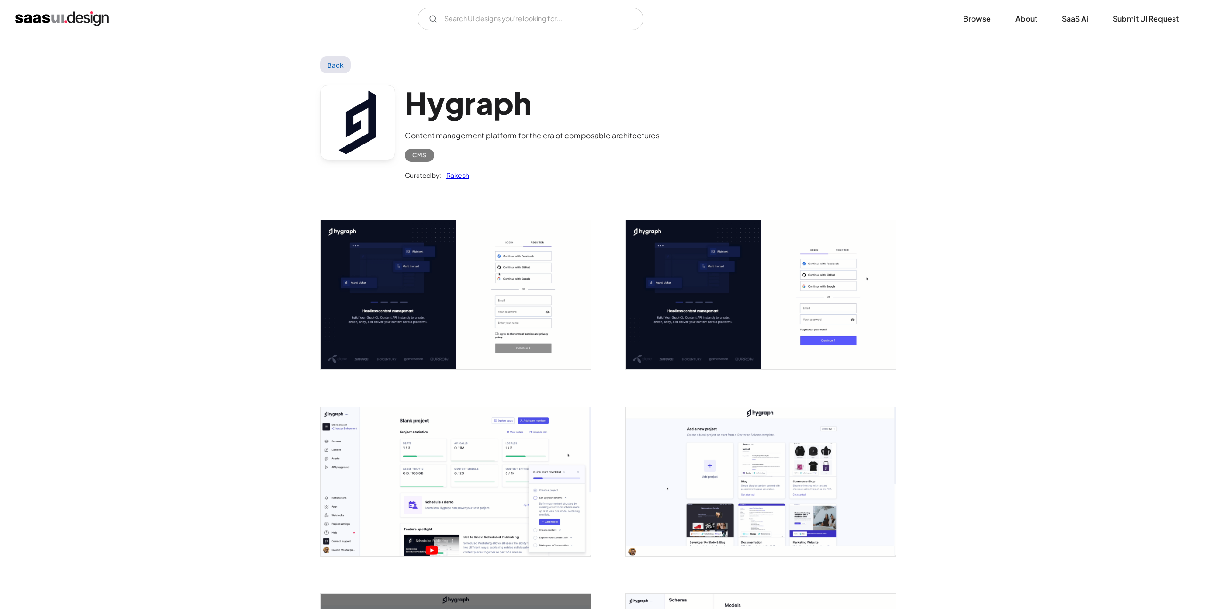
click at [682, 306] on img "open lightbox" at bounding box center [761, 294] width 270 height 149
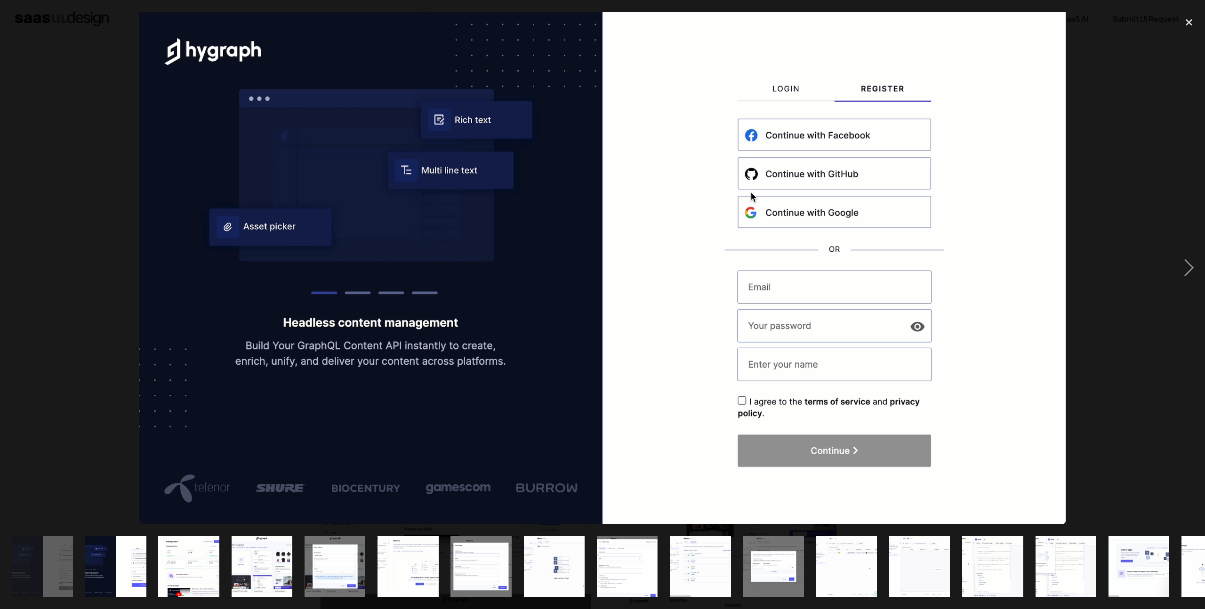
click at [913, 217] on img at bounding box center [602, 268] width 927 height 512
